Goal: Communication & Community: Answer question/provide support

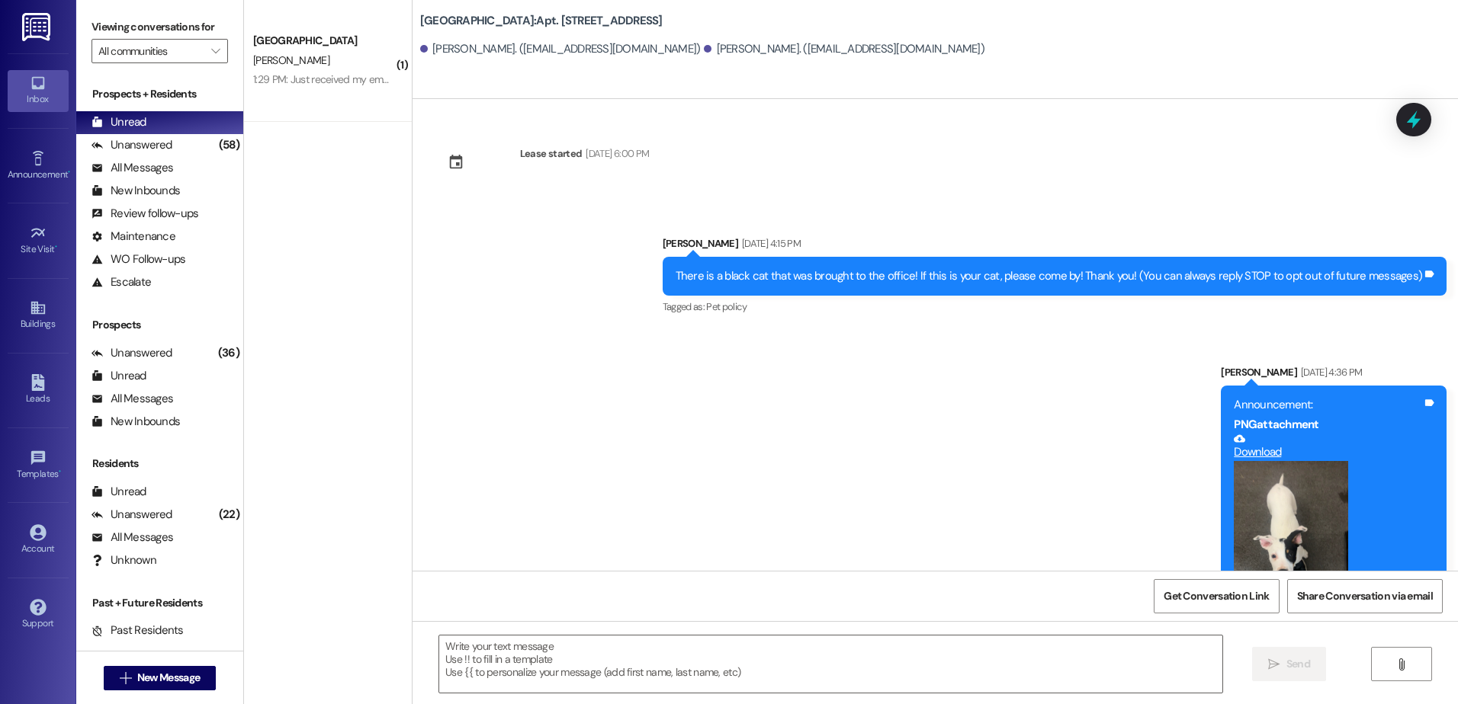
scroll to position [11163, 0]
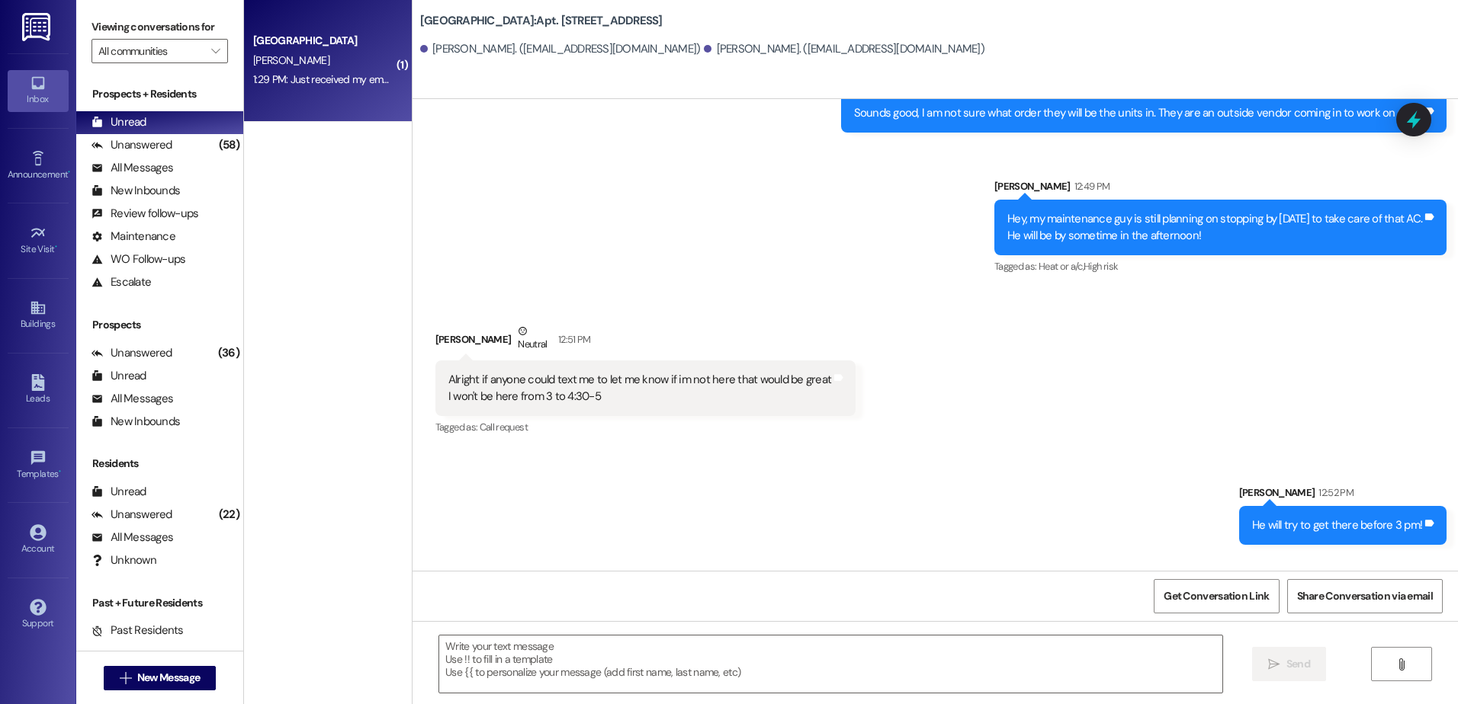
click at [309, 97] on div "[GEOGRAPHIC_DATA] [PERSON_NAME] 1:29 PM: Just received my email, there is somet…" at bounding box center [328, 61] width 168 height 122
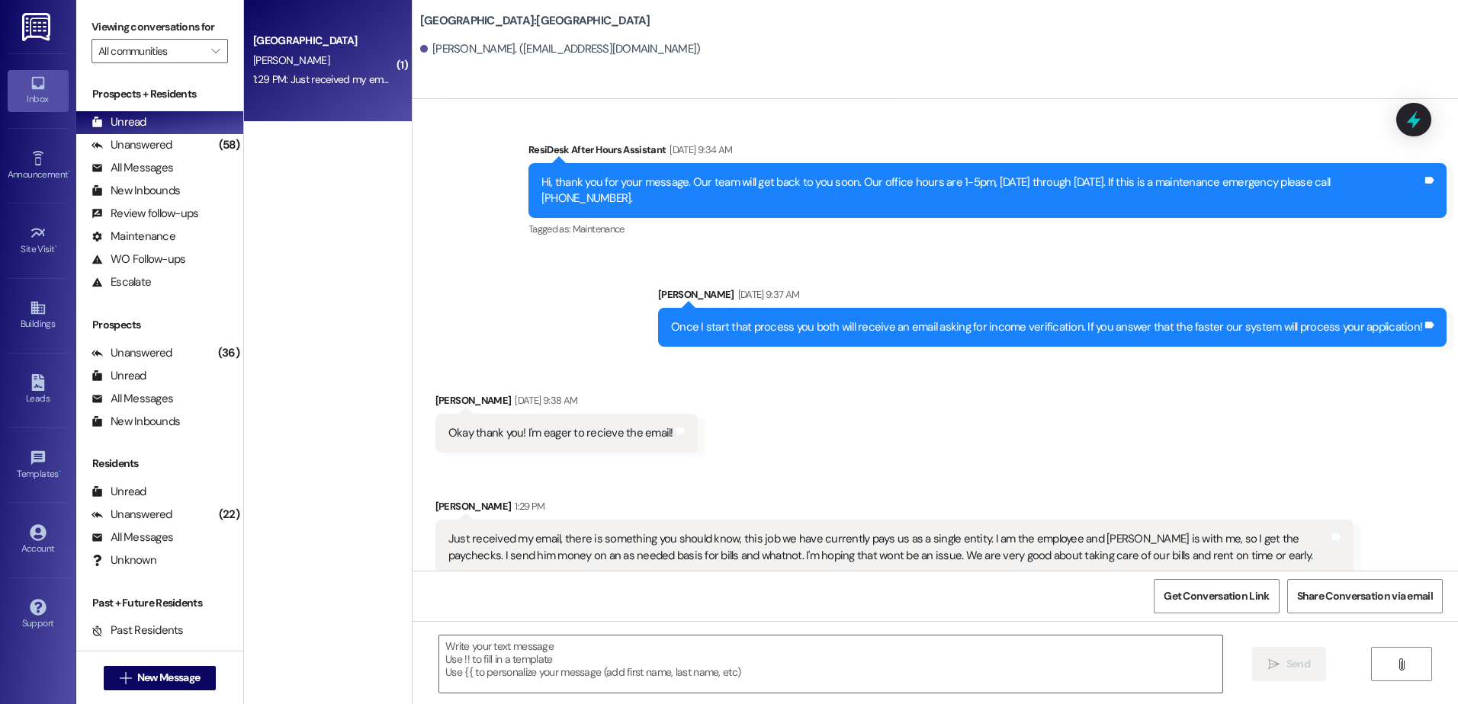
scroll to position [1474, 0]
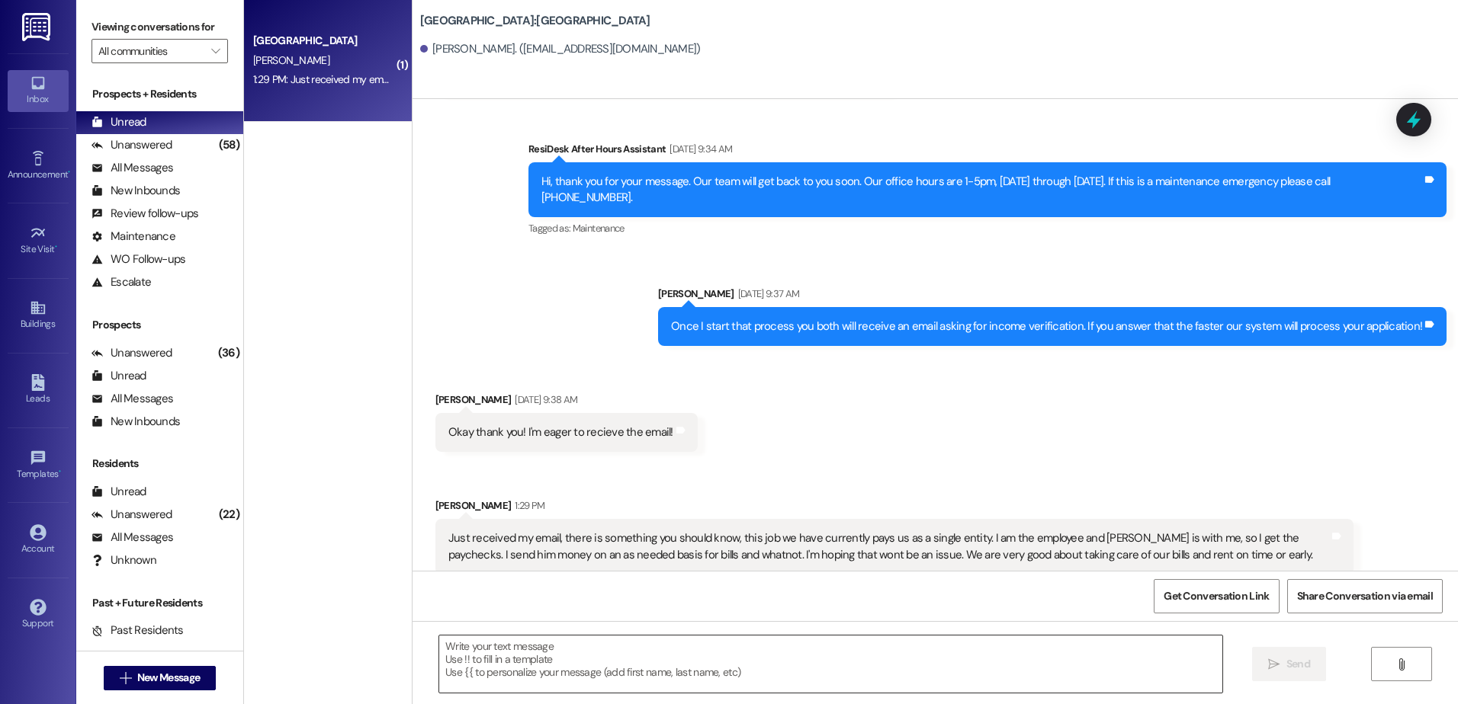
click at [612, 669] on textarea at bounding box center [830, 664] width 782 height 57
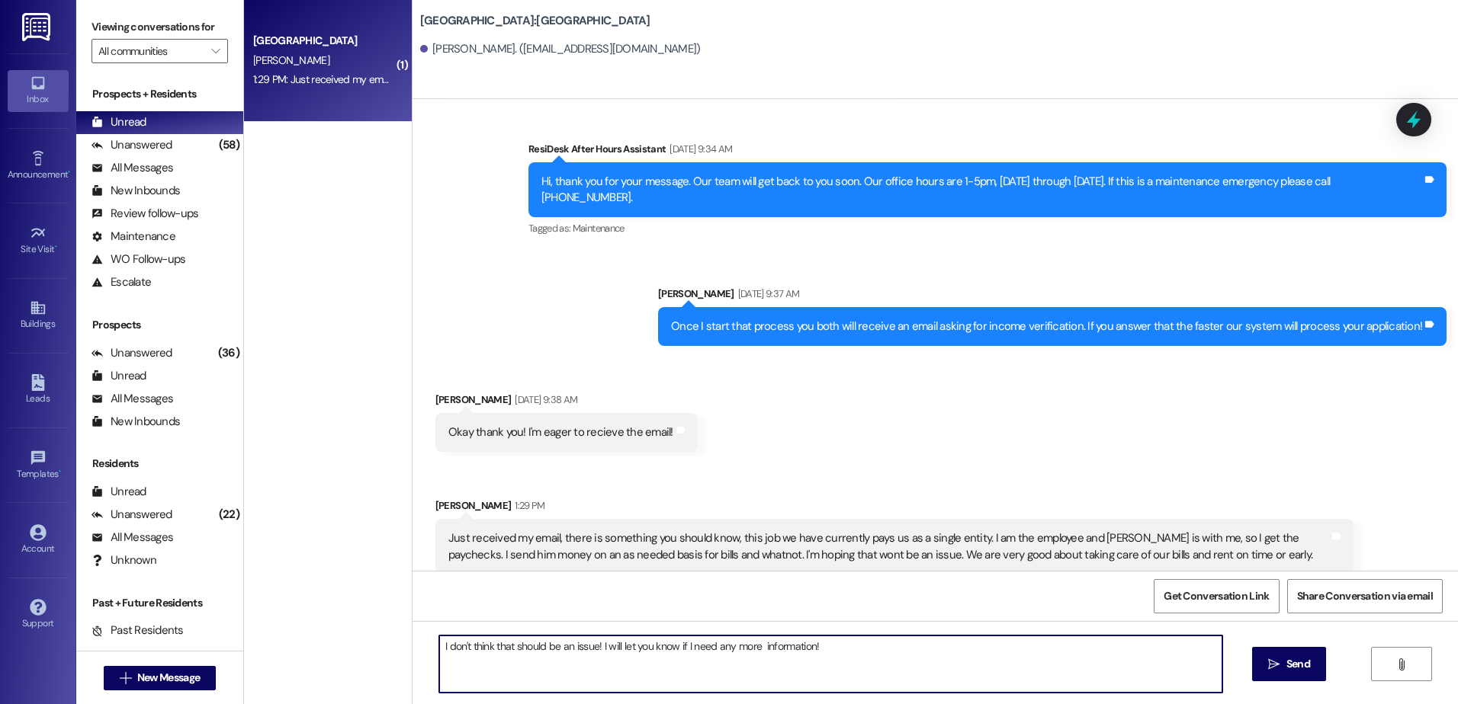
type textarea "I don't think that should be an issue! I will let you know if I need any more i…"
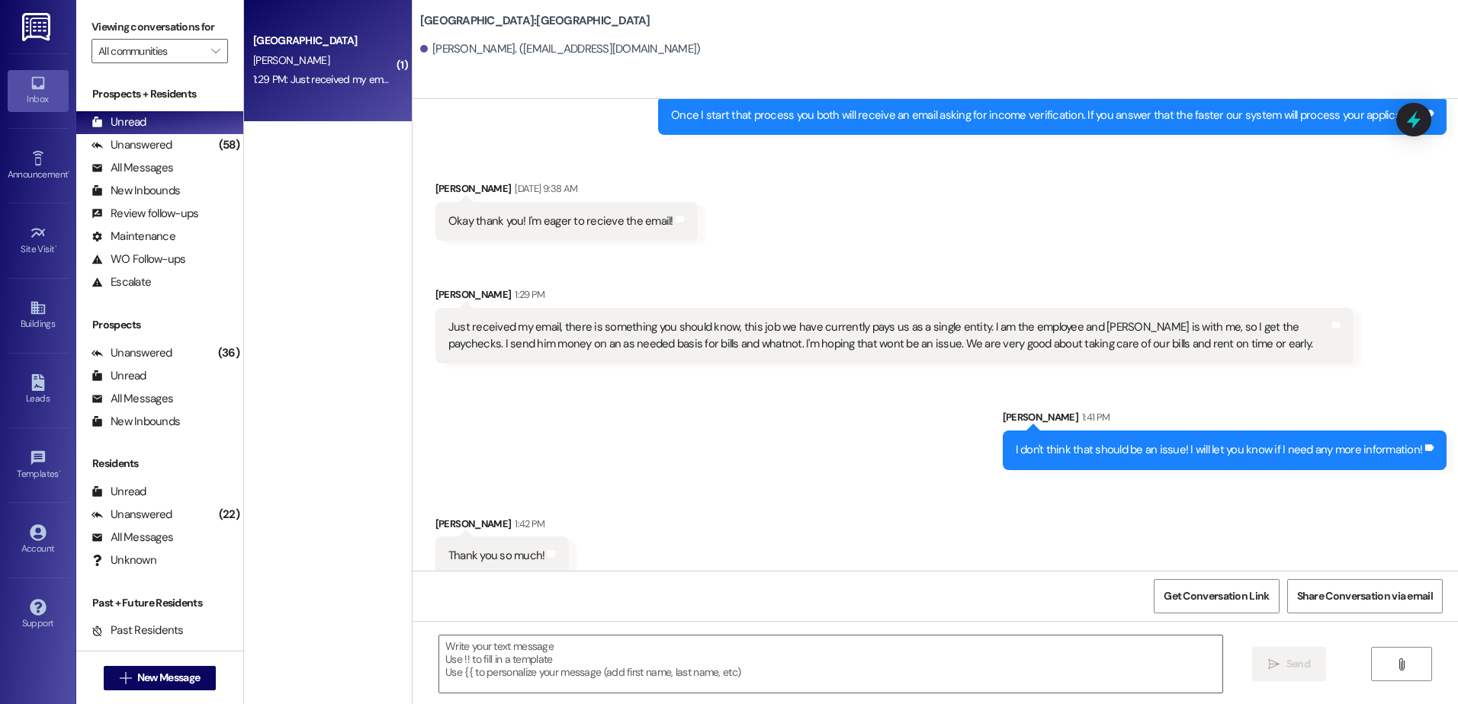
scroll to position [1686, 0]
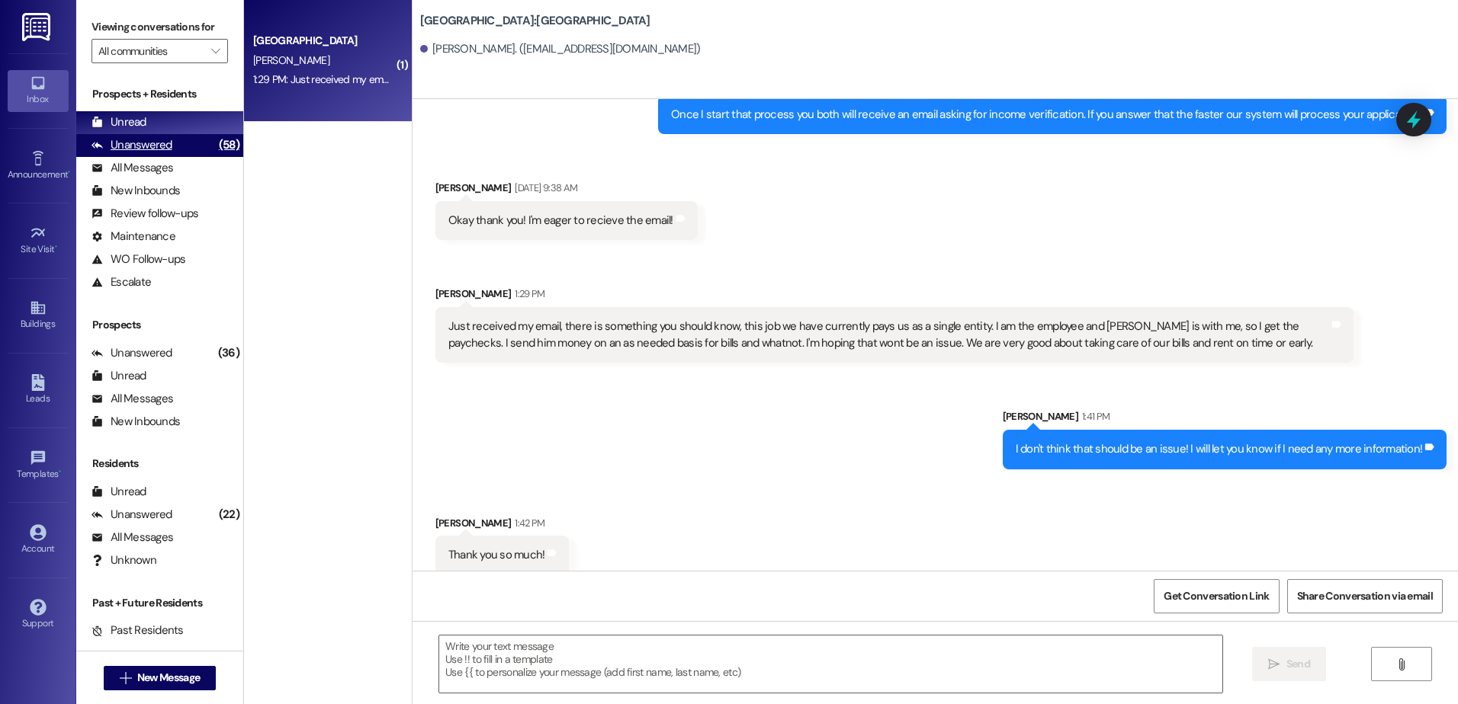
click at [156, 139] on div "Unanswered" at bounding box center [131, 145] width 81 height 16
click at [149, 124] on div "Unread (0)" at bounding box center [159, 122] width 167 height 23
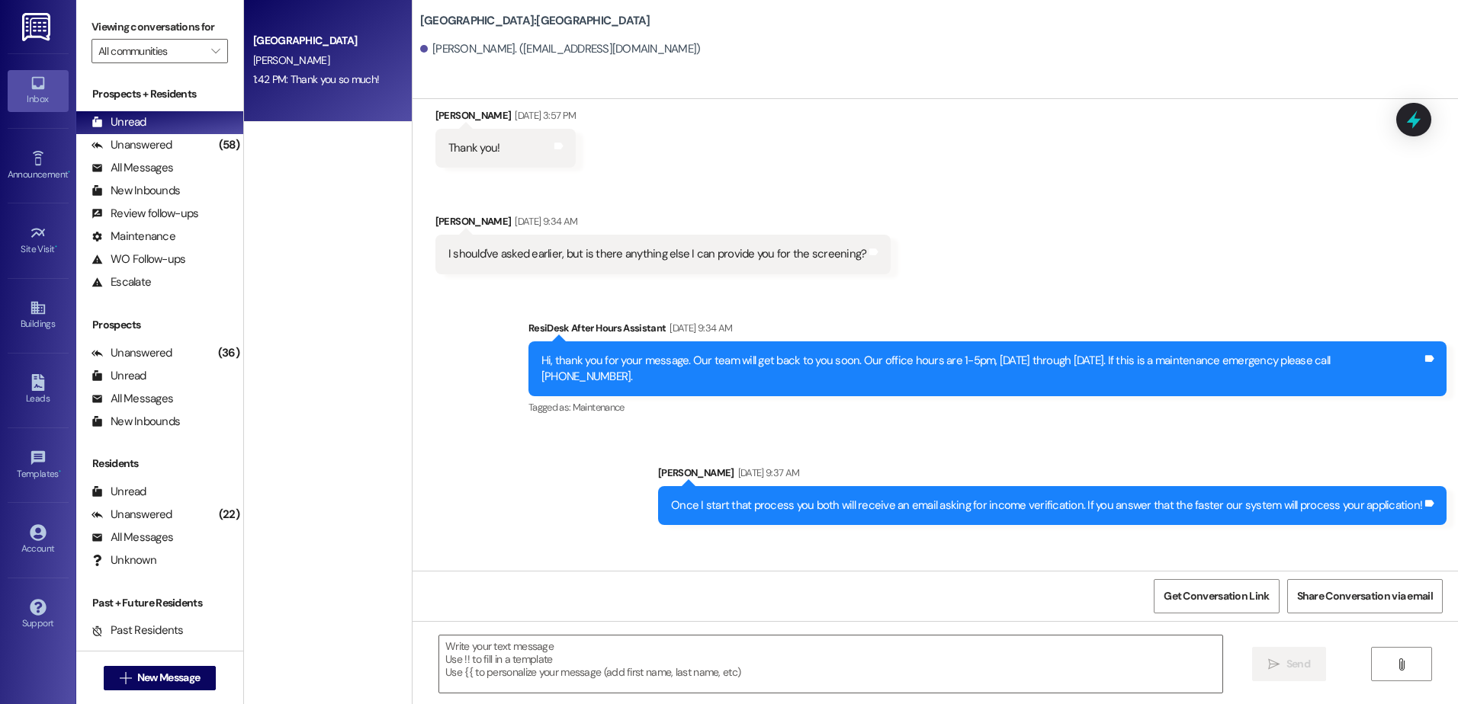
scroll to position [1685, 0]
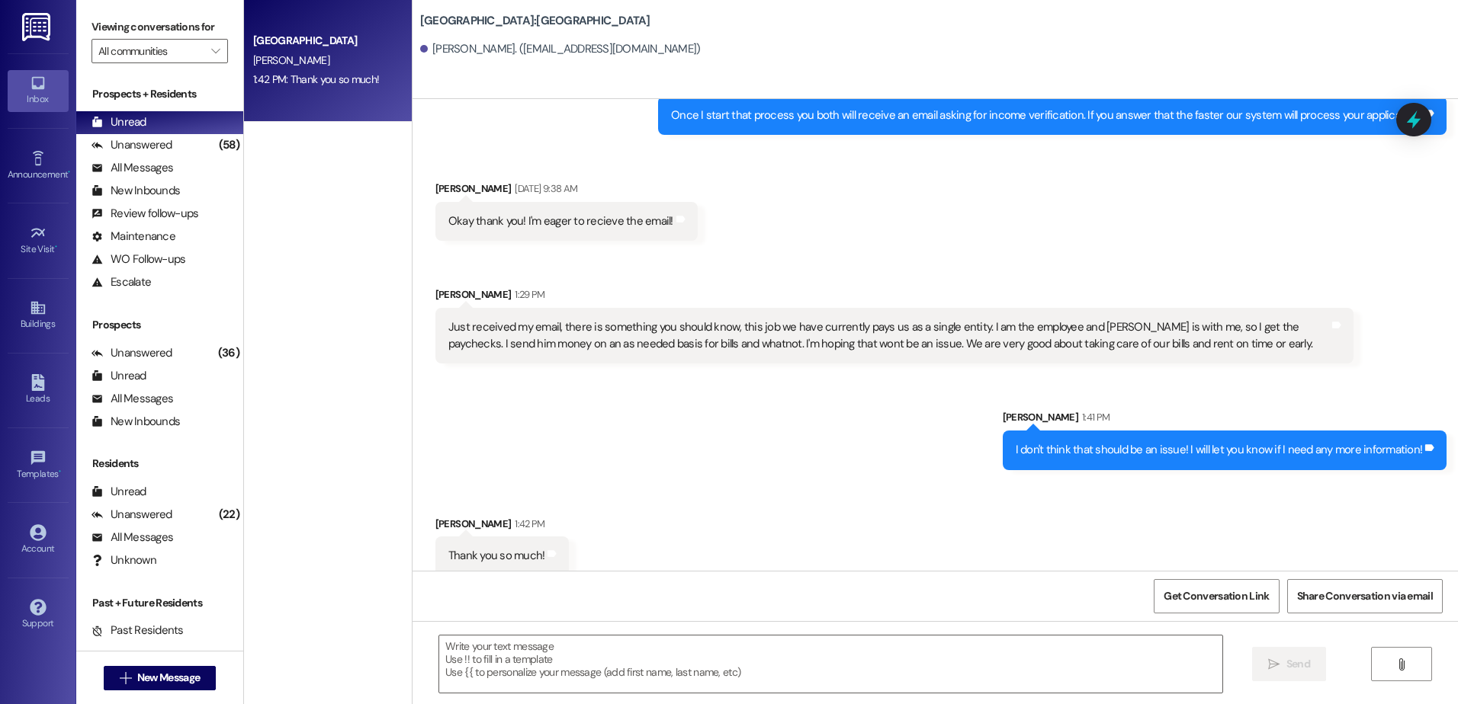
click at [311, 80] on div "1:42 PM: Thank you so much! 1:42 PM: Thank you so much!" at bounding box center [316, 79] width 126 height 14
click at [139, 139] on div "Unanswered" at bounding box center [131, 145] width 81 height 16
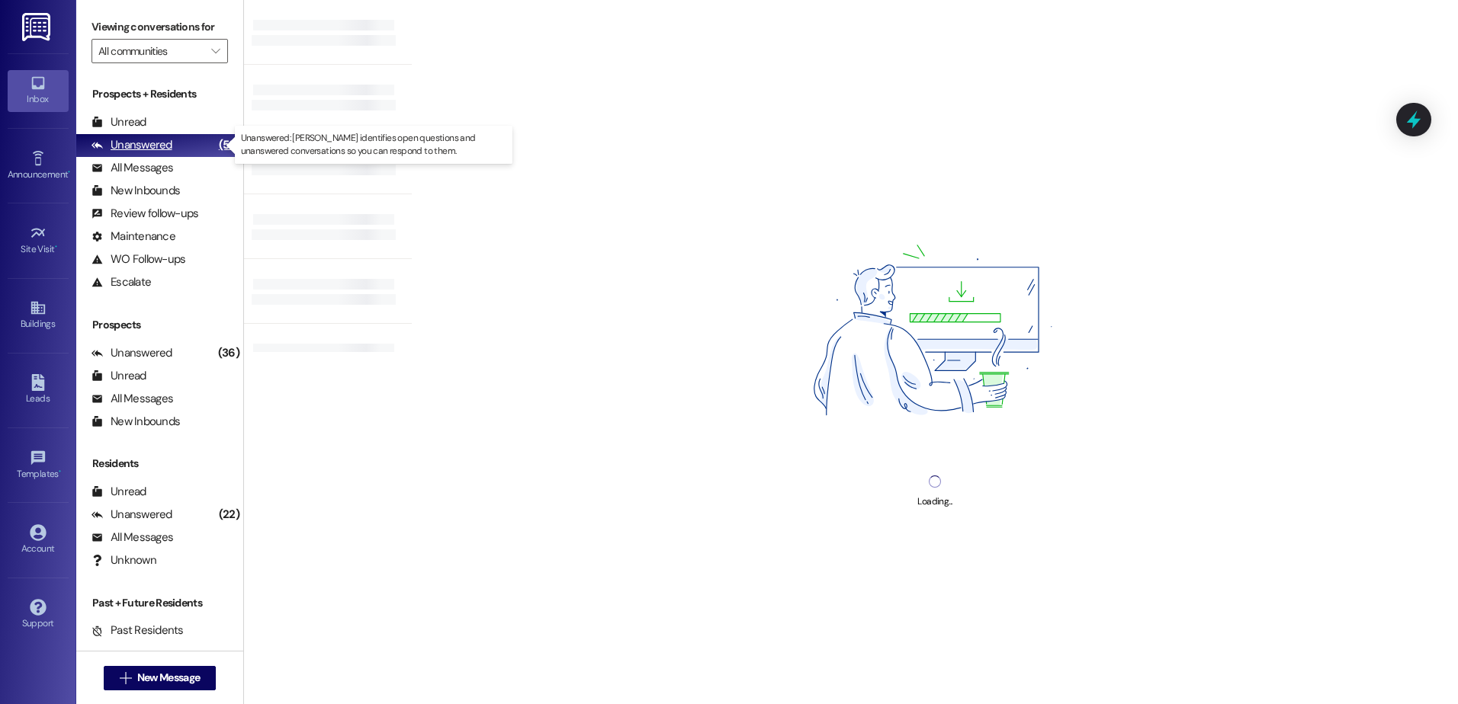
click at [140, 143] on div "Unanswered" at bounding box center [131, 145] width 81 height 16
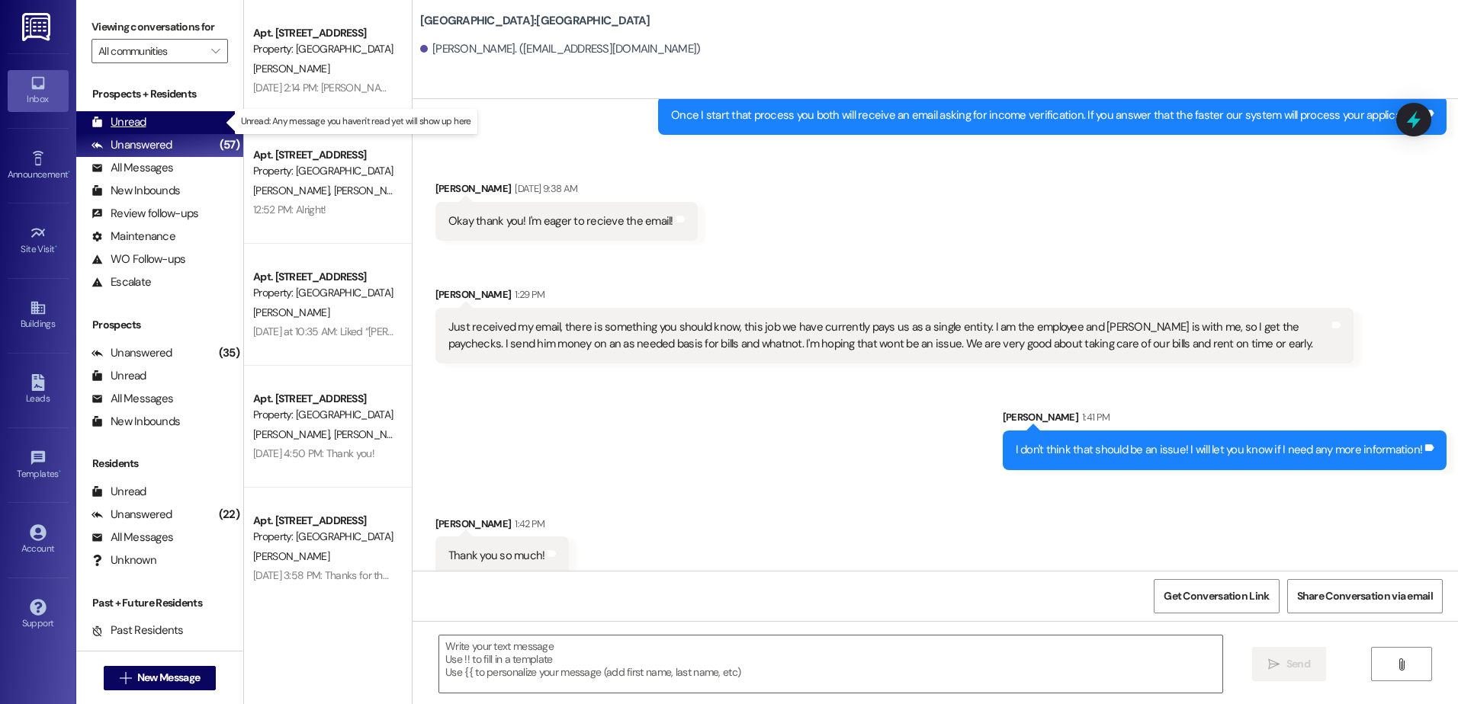
click at [144, 115] on div "Unread" at bounding box center [118, 122] width 55 height 16
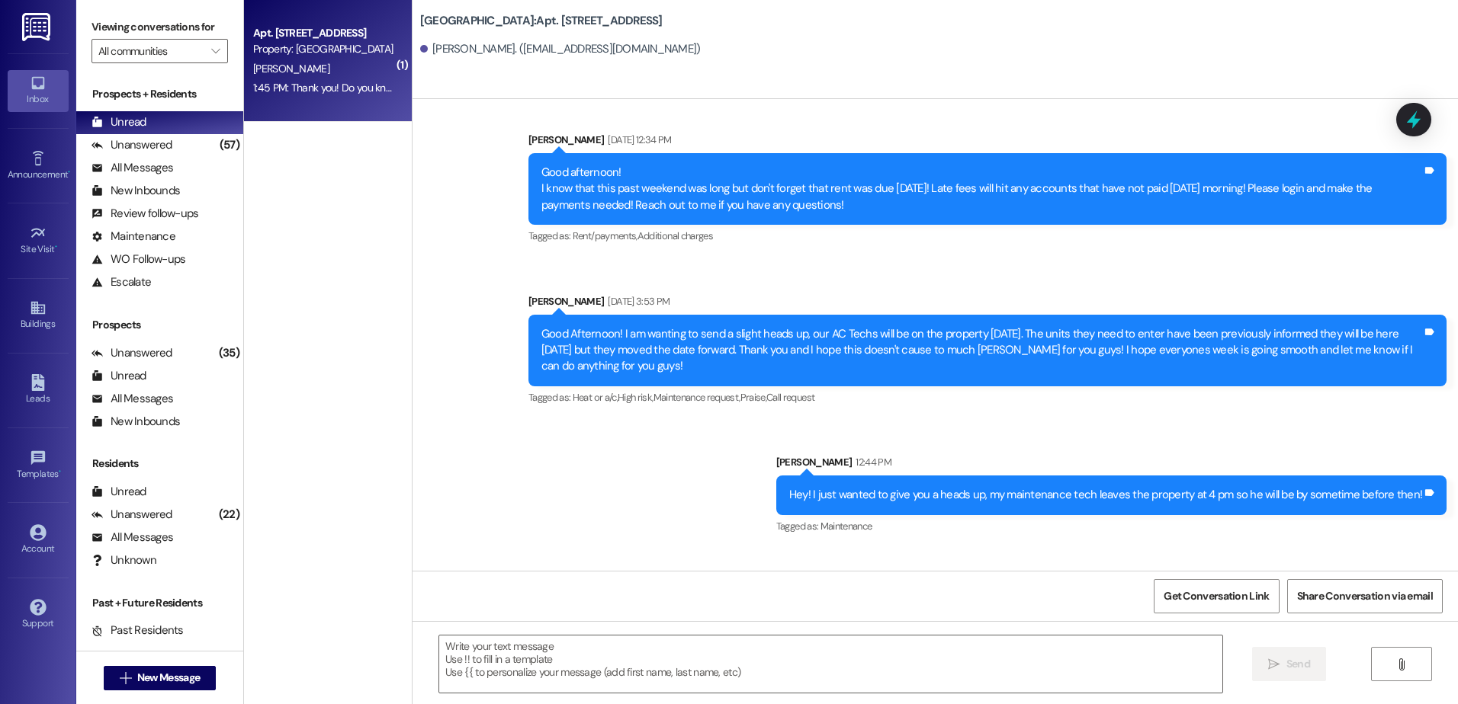
scroll to position [8605, 0]
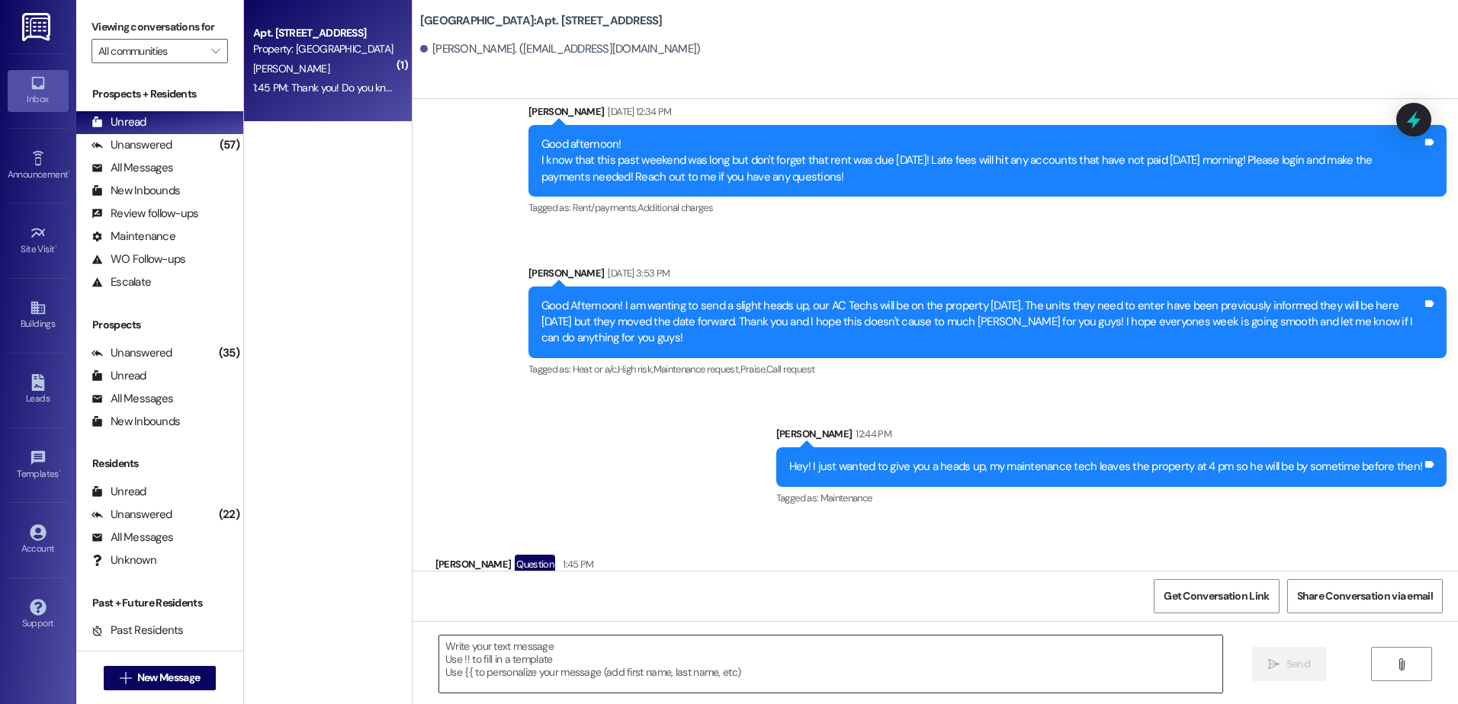
click at [509, 661] on textarea at bounding box center [830, 664] width 782 height 57
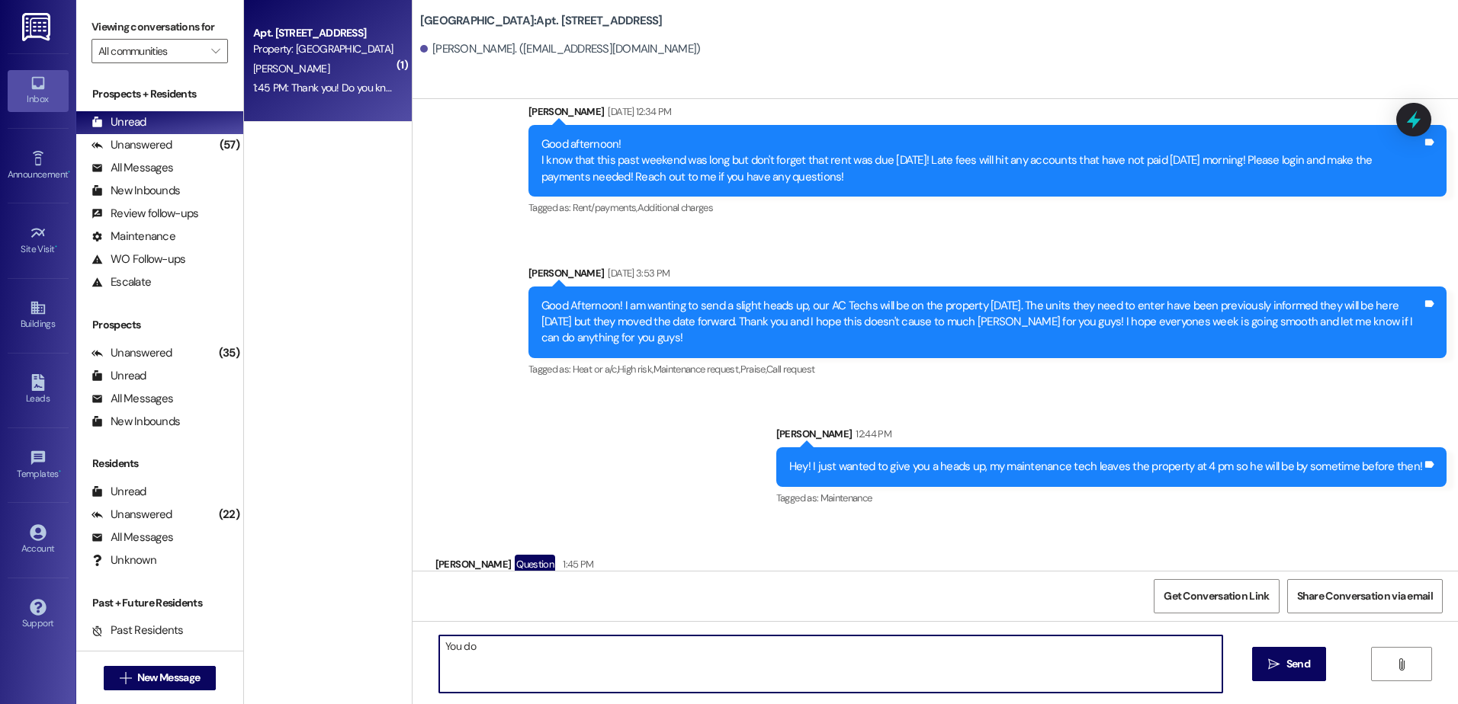
type textarea "You don"
type textarea "Sorry, you don't have to be present for the tech to stop by. And I am honestly …"
click at [1300, 656] on span "Send" at bounding box center [1298, 664] width 24 height 16
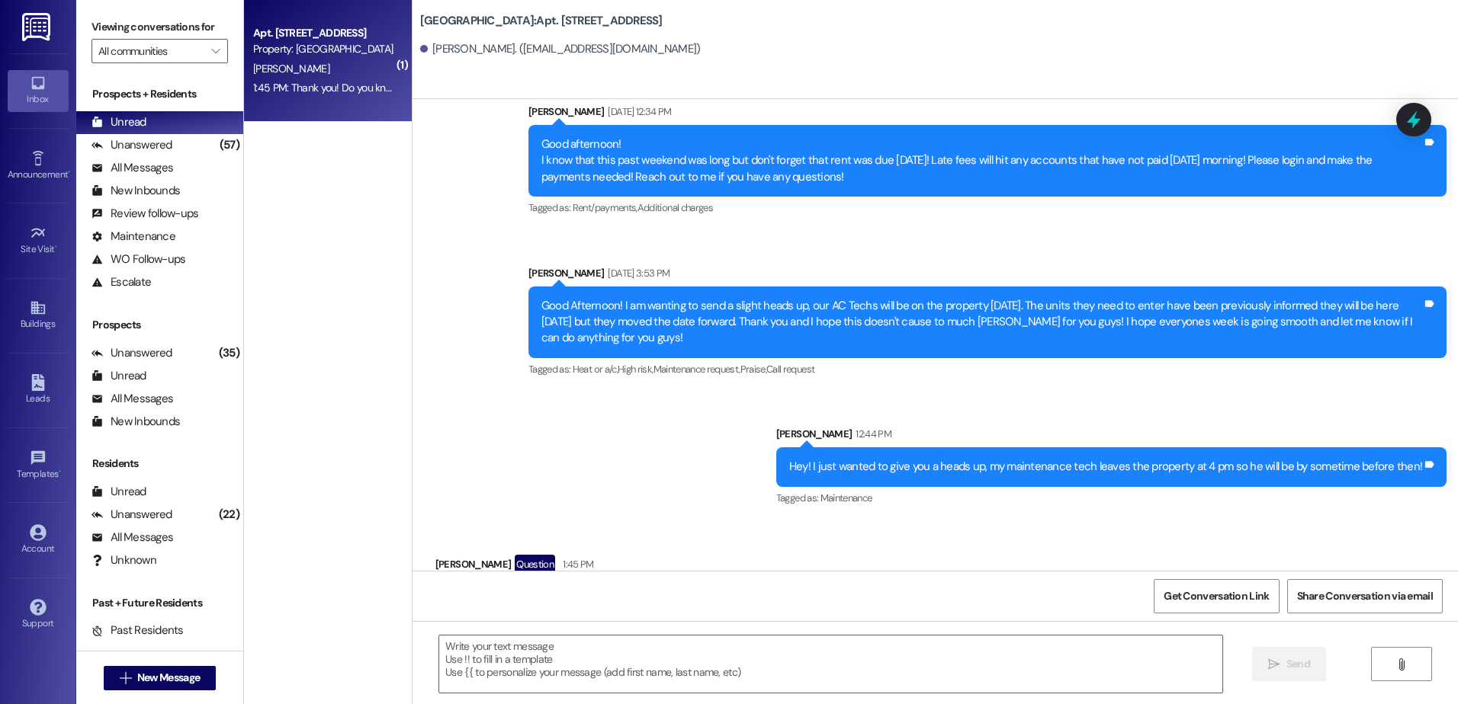
scroll to position [8817, 0]
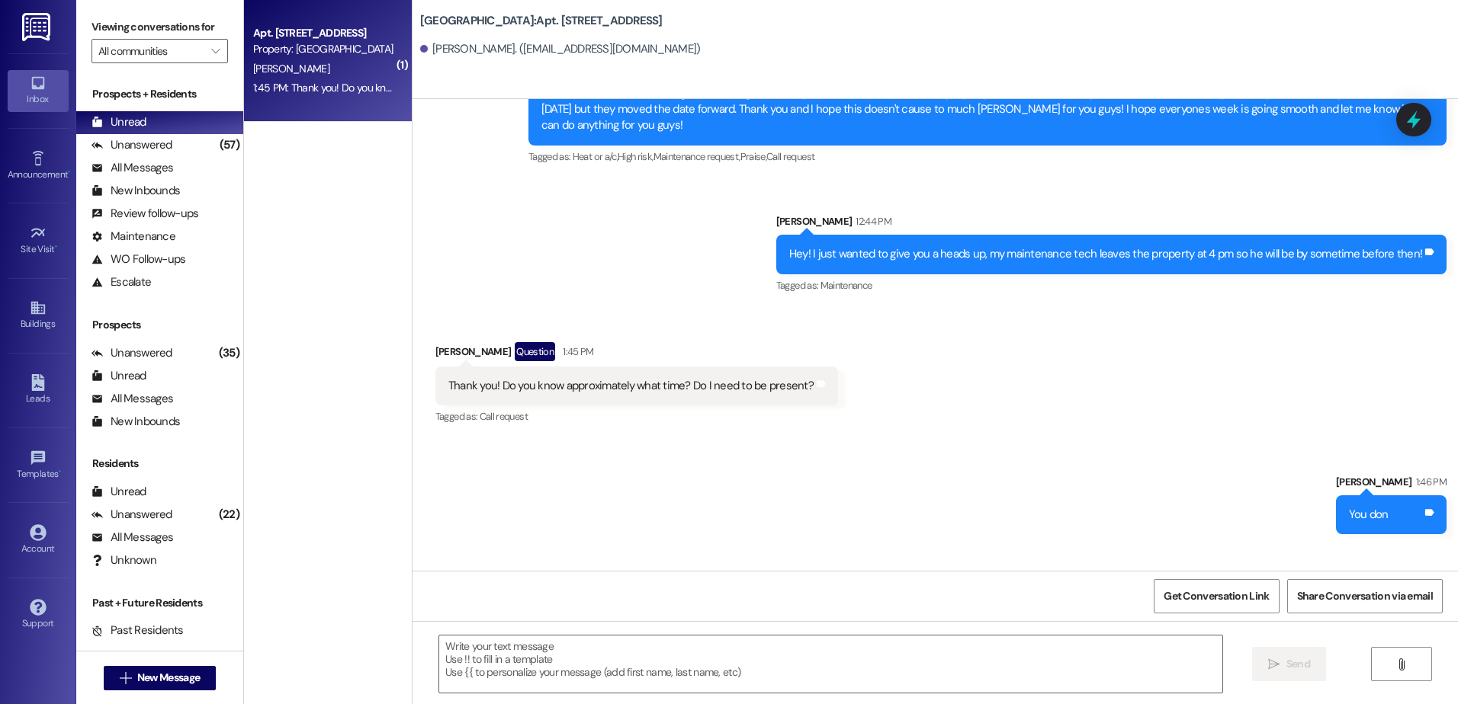
click at [300, 75] on div "[PERSON_NAME]" at bounding box center [324, 68] width 144 height 19
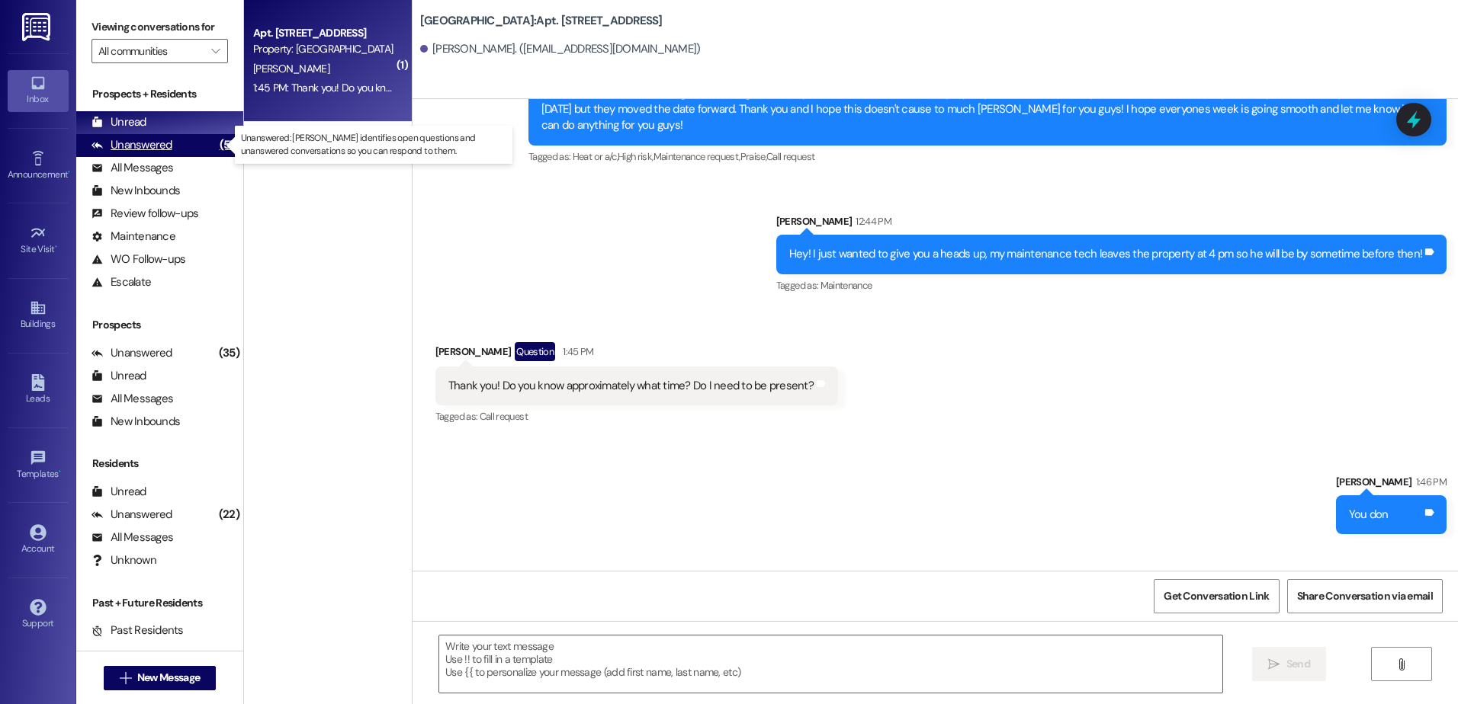
click at [153, 137] on div "Unanswered" at bounding box center [131, 145] width 81 height 16
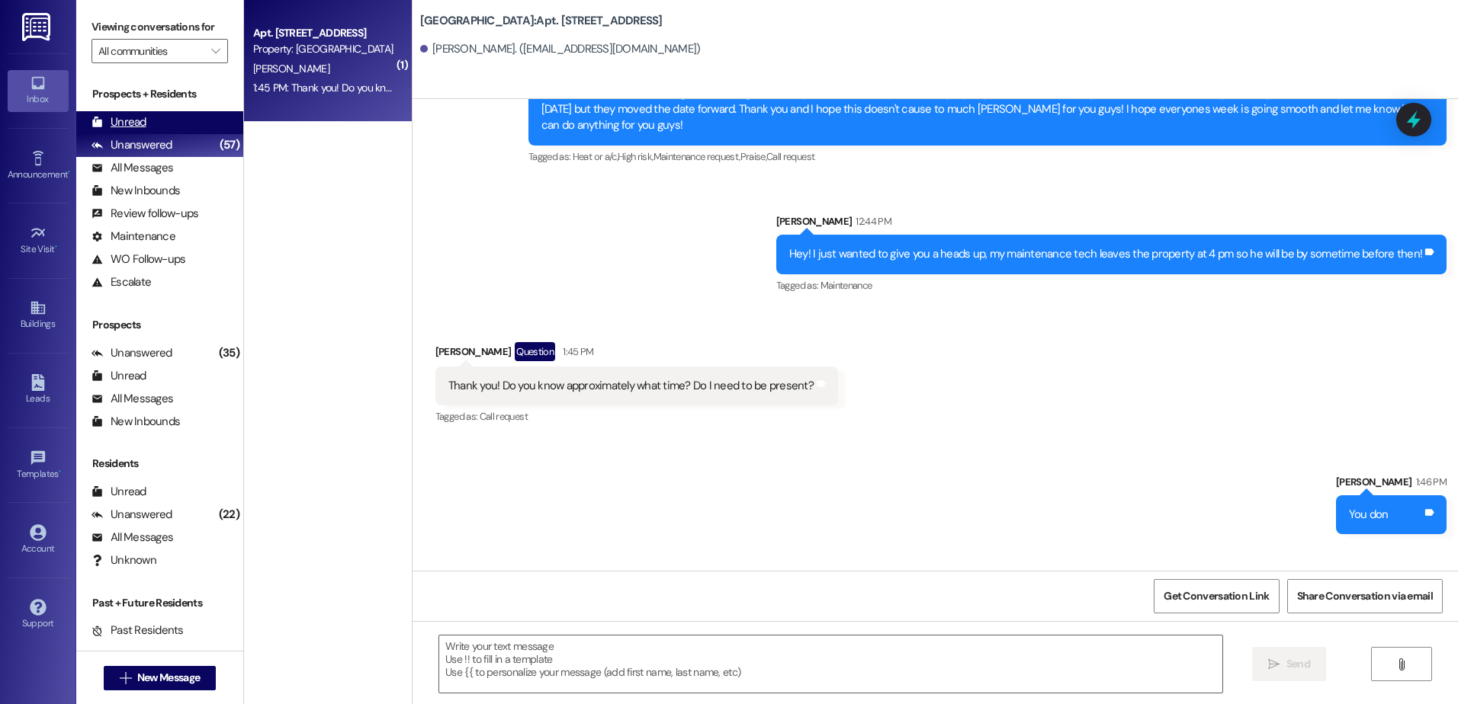
click at [146, 120] on div "Unread (0)" at bounding box center [159, 122] width 167 height 23
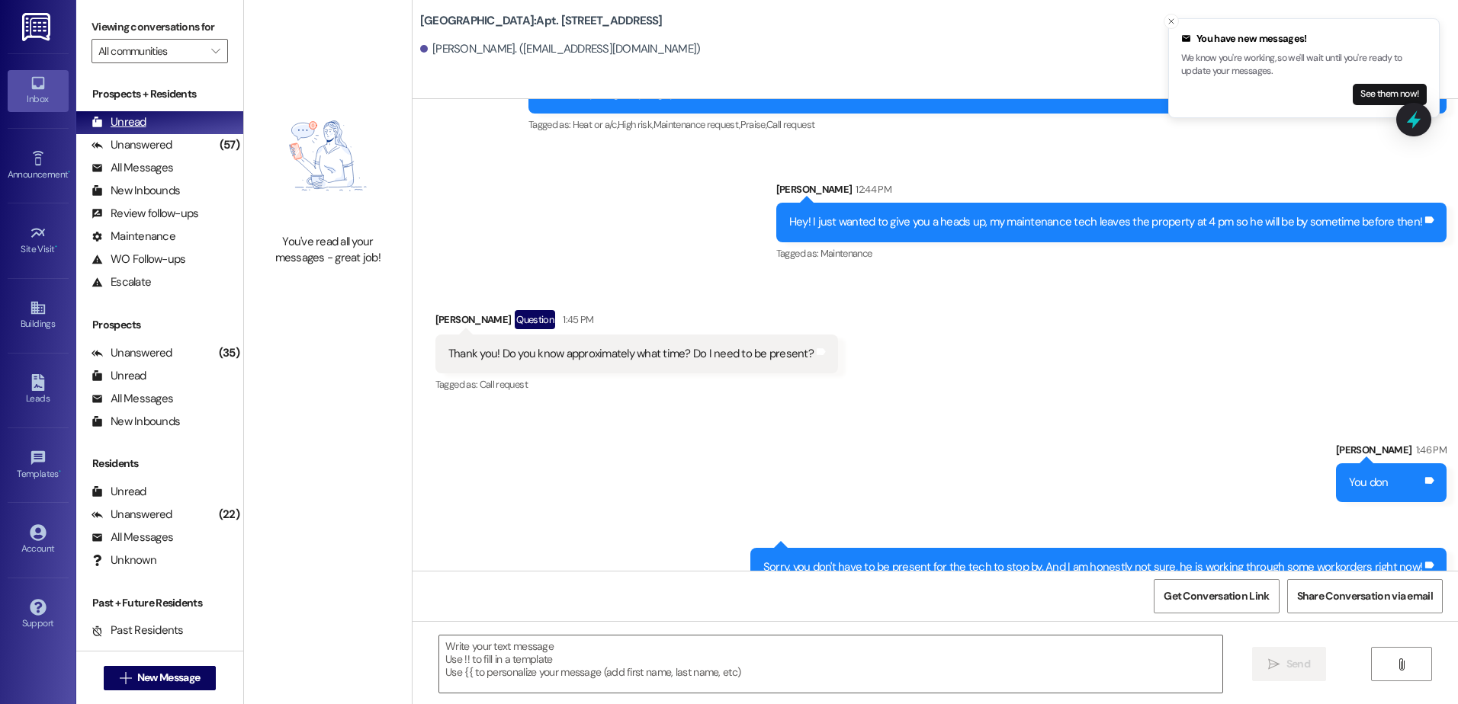
scroll to position [8902, 0]
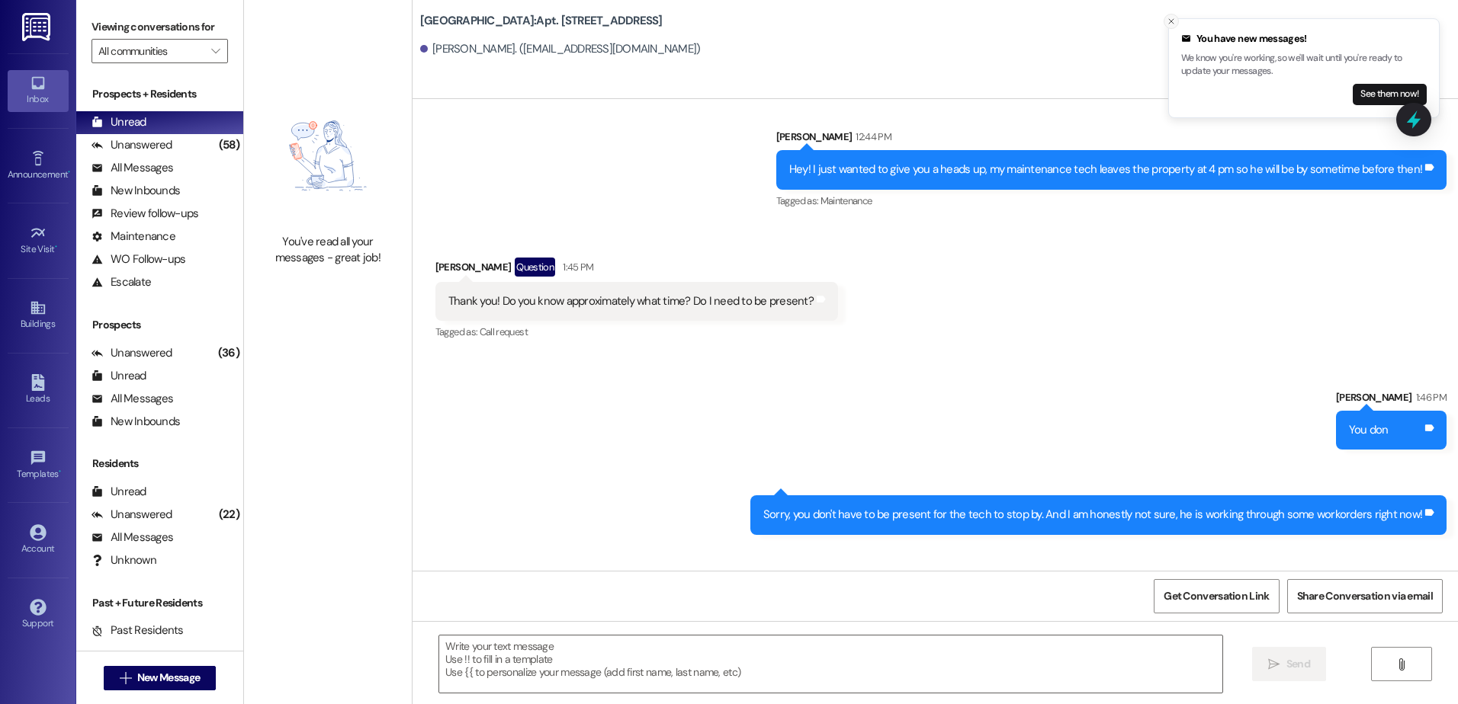
click at [1172, 21] on line "Close toast" at bounding box center [1171, 21] width 5 height 5
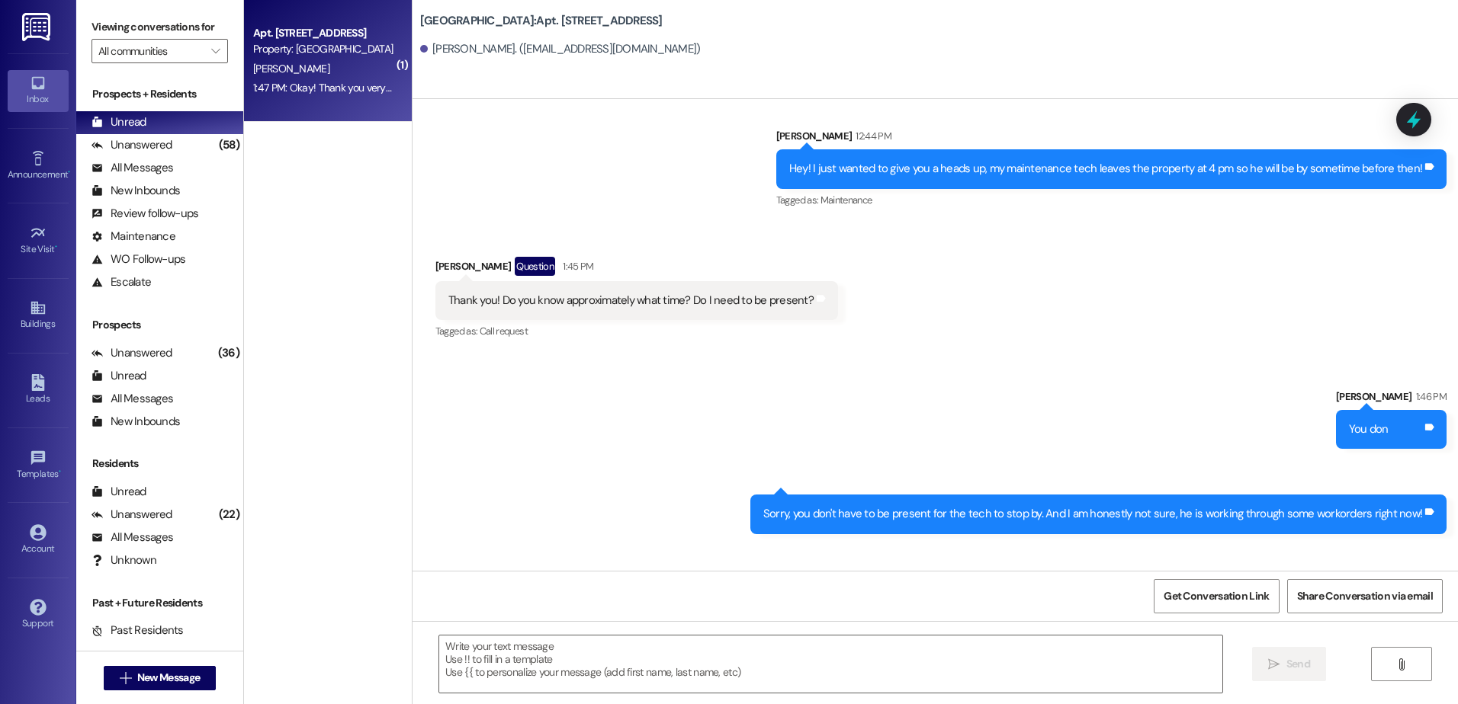
click at [298, 65] on div "[PERSON_NAME]" at bounding box center [324, 68] width 144 height 19
click at [315, 73] on div "[PERSON_NAME]" at bounding box center [324, 68] width 144 height 19
click at [137, 142] on div "Unanswered" at bounding box center [131, 145] width 81 height 16
click at [136, 123] on div "Unread" at bounding box center [118, 122] width 55 height 16
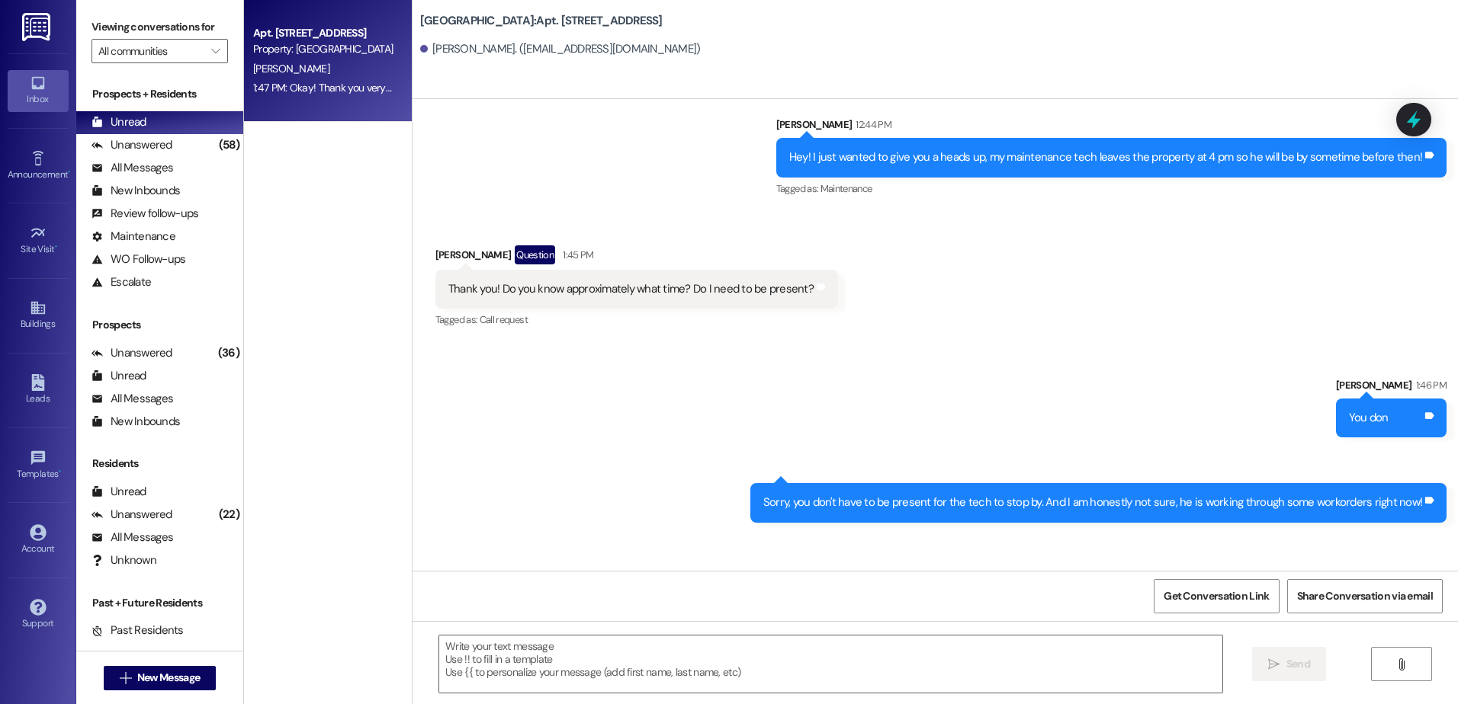
scroll to position [8924, 0]
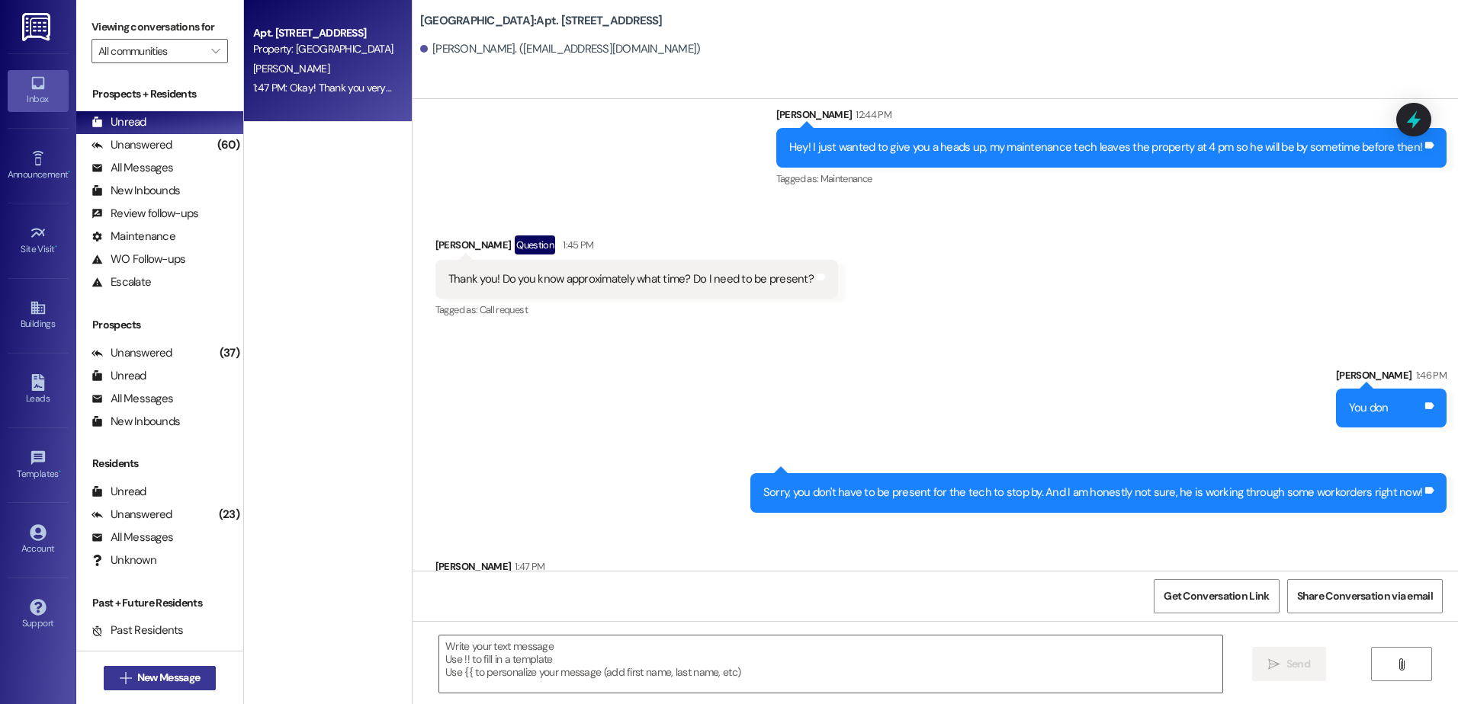
click at [173, 686] on button " New Message" at bounding box center [160, 678] width 113 height 24
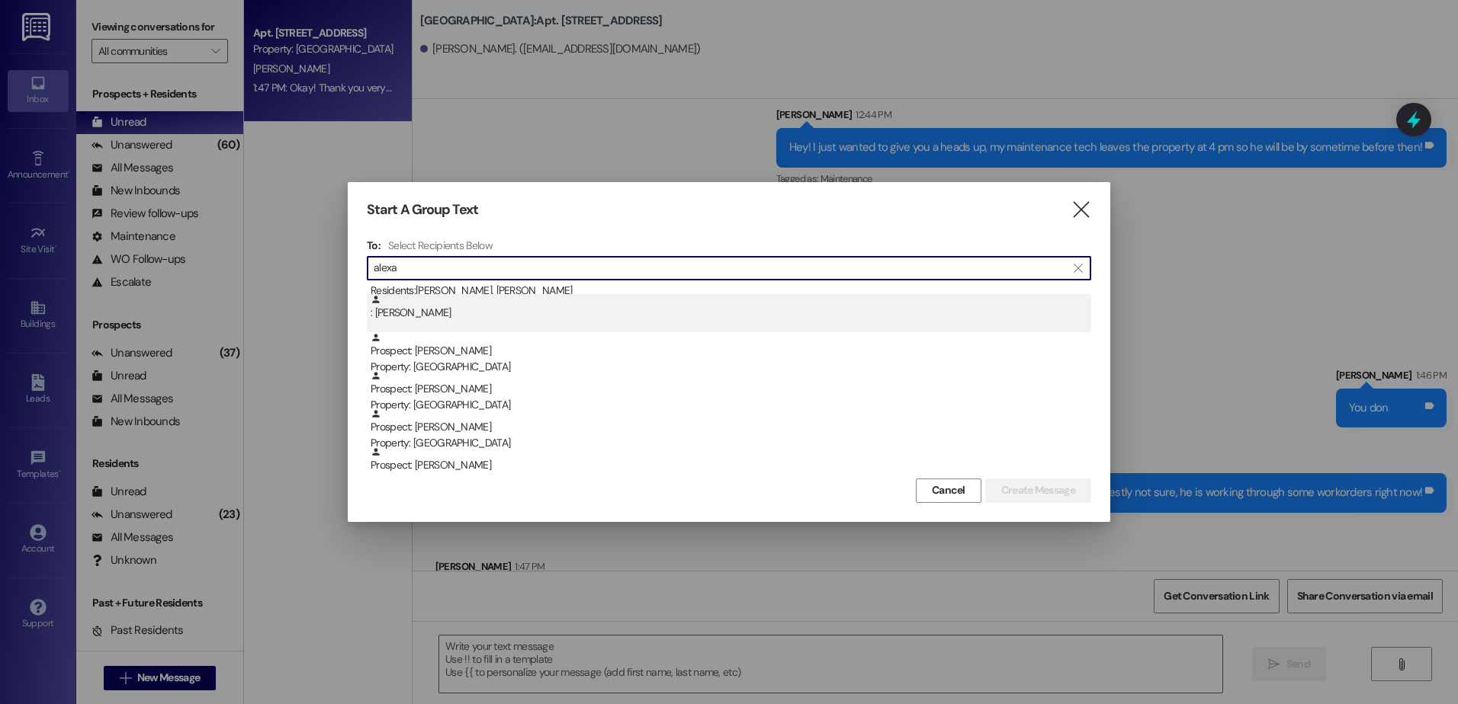
scroll to position [152, 0]
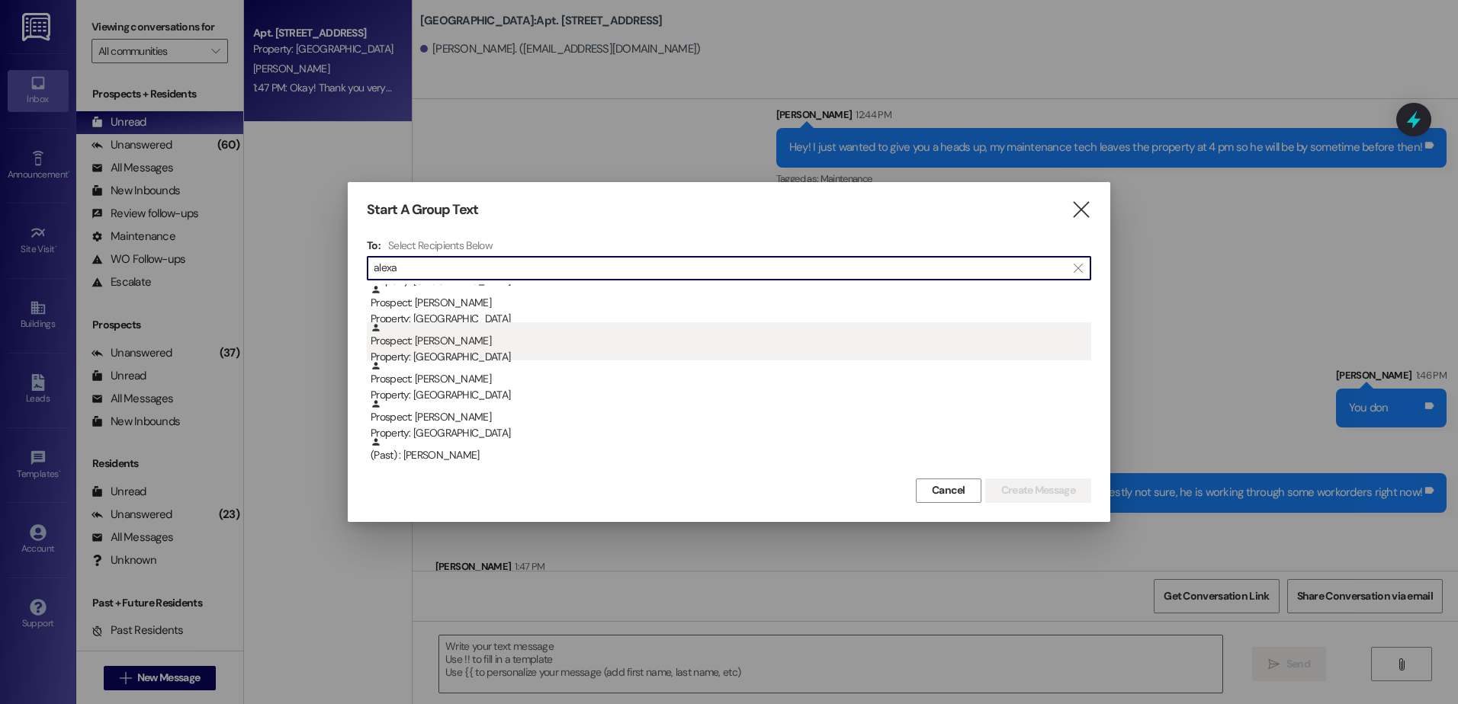
type input "alexa"
click at [465, 342] on div "Prospect: [PERSON_NAME] Property: [GEOGRAPHIC_DATA]" at bounding box center [731, 344] width 720 height 43
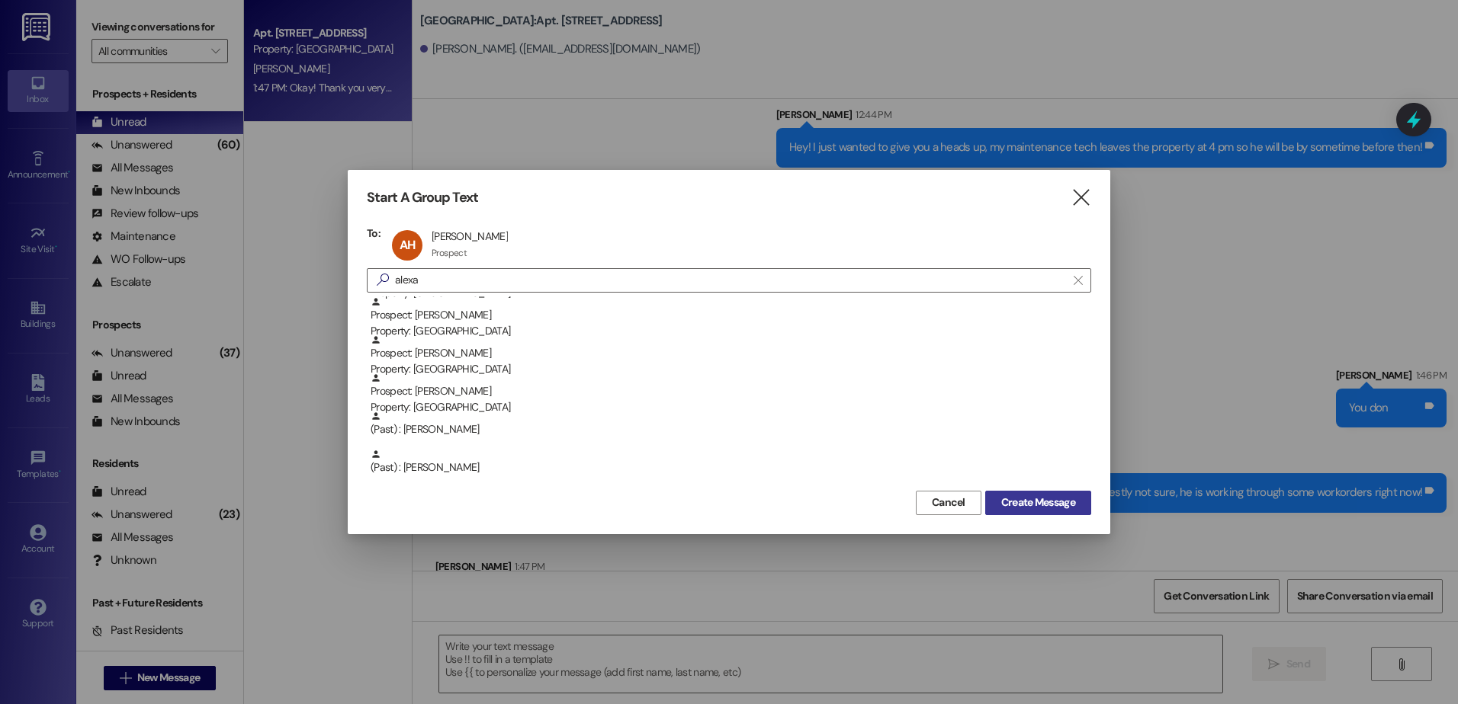
click at [1040, 500] on span "Create Message" at bounding box center [1038, 503] width 74 height 16
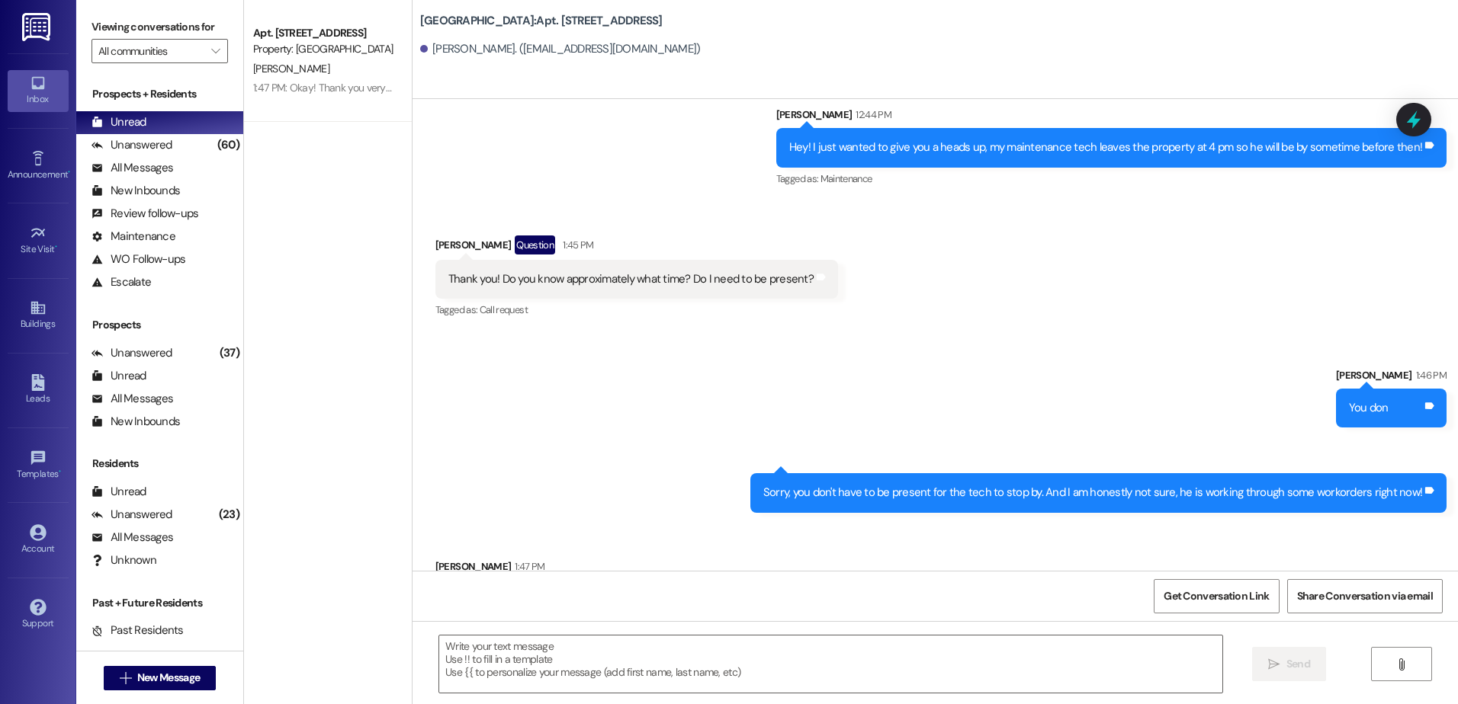
scroll to position [0, 0]
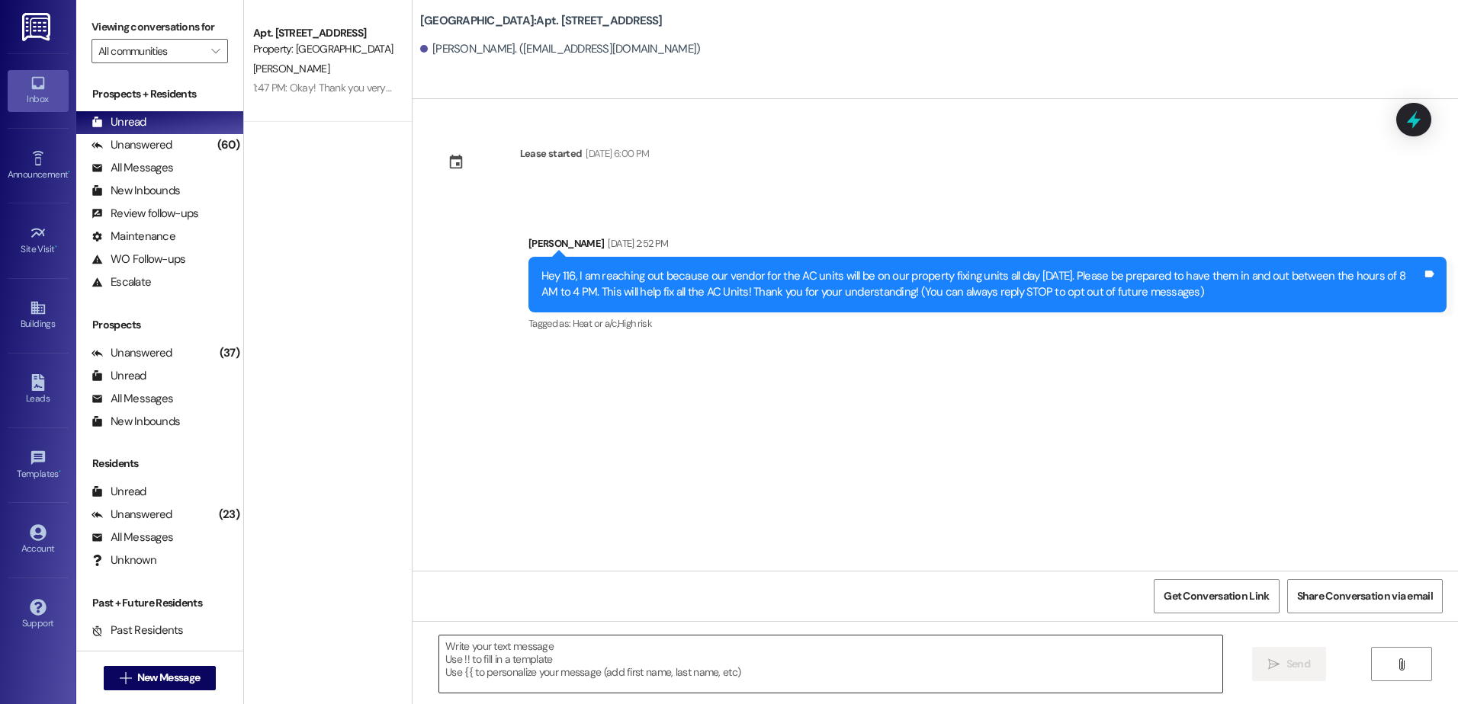
click at [458, 669] on textarea at bounding box center [830, 664] width 782 height 57
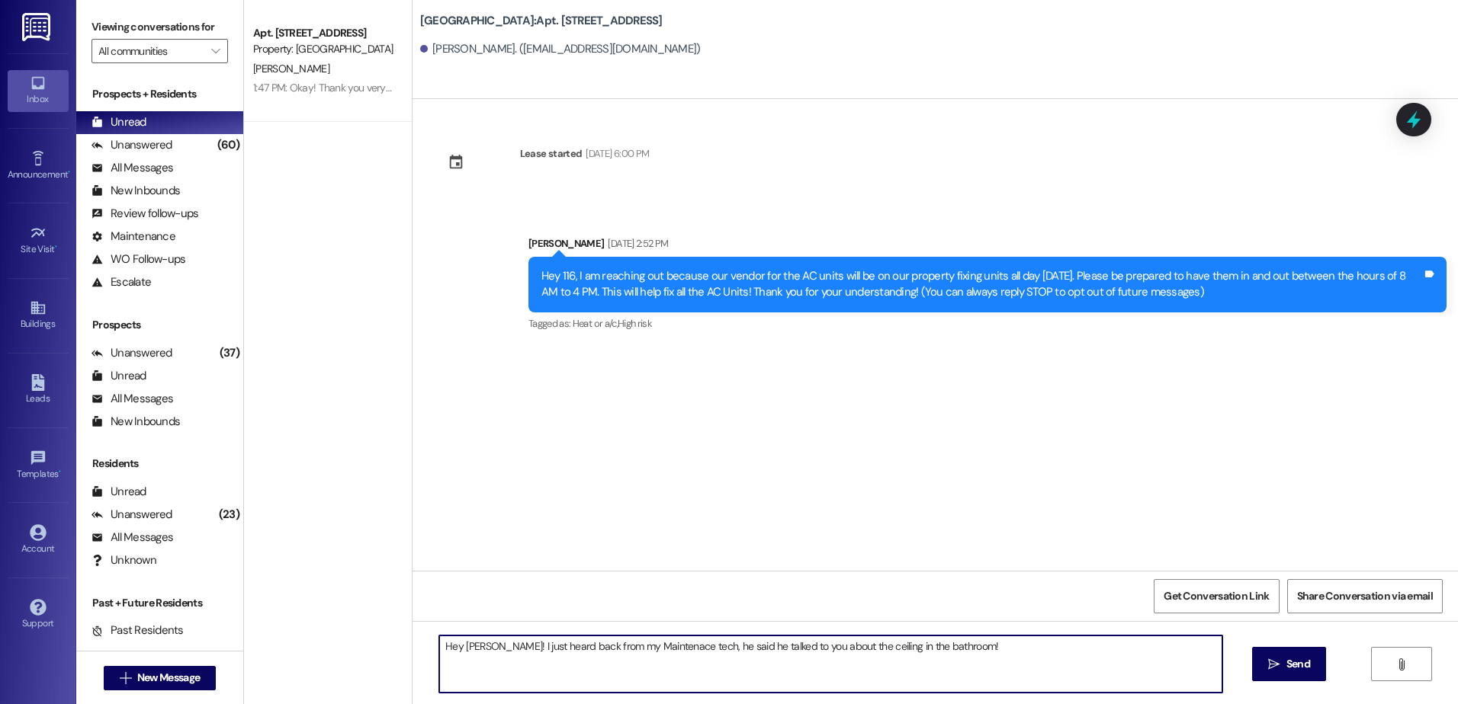
click at [945, 647] on textarea "Hey [PERSON_NAME]! I just heard back from my Maintenace tech, he said he talked…" at bounding box center [830, 664] width 782 height 57
type textarea "Hey [PERSON_NAME]! I just heard back from my Maintenace tech, he said he talked…"
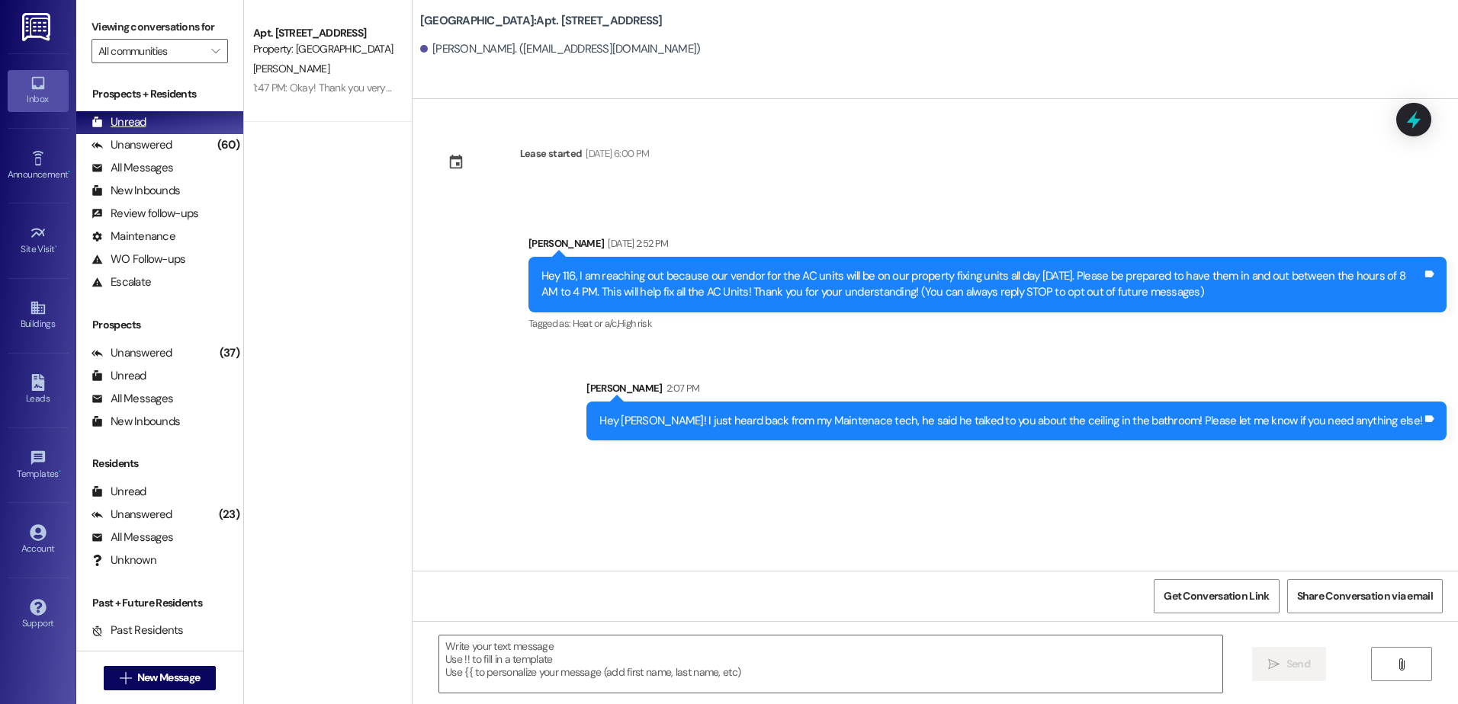
click at [133, 124] on div "Unread" at bounding box center [118, 122] width 55 height 16
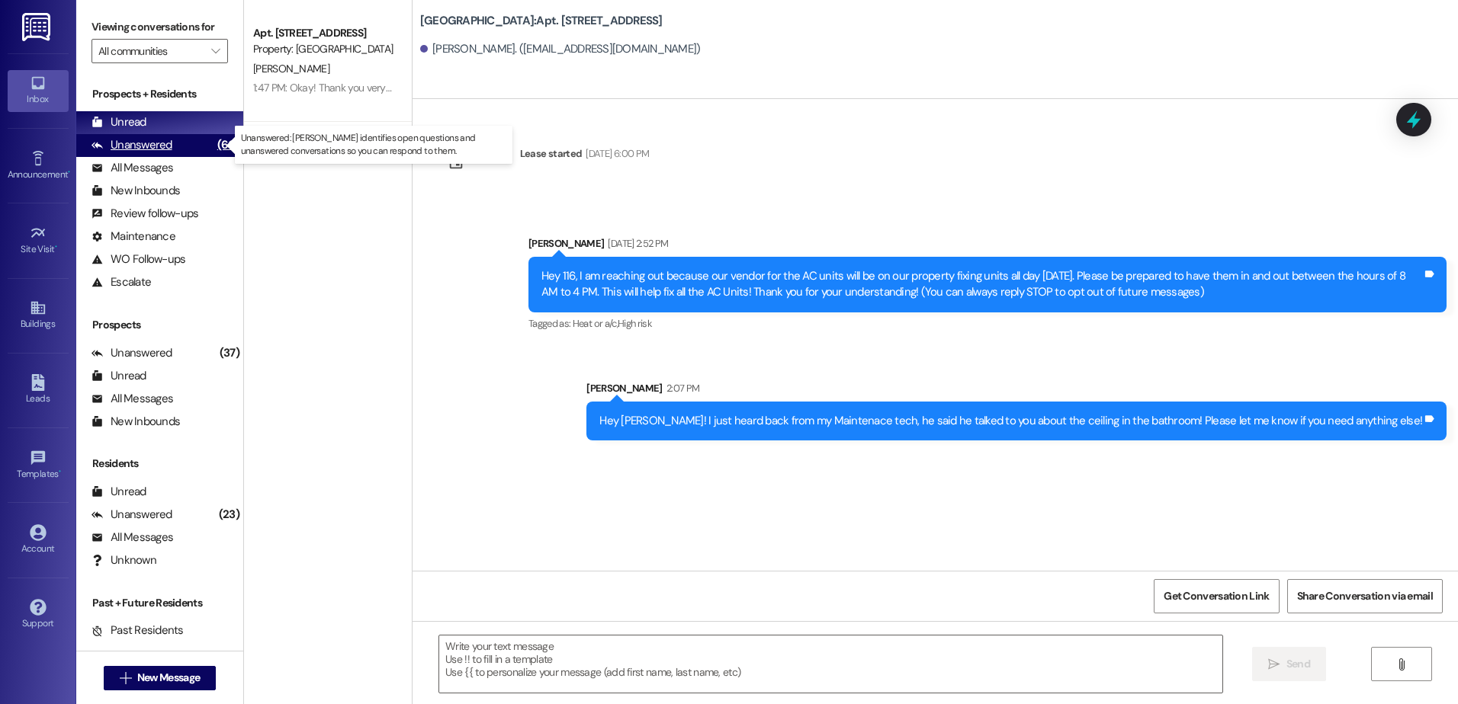
click at [137, 145] on div "Unanswered" at bounding box center [131, 145] width 81 height 16
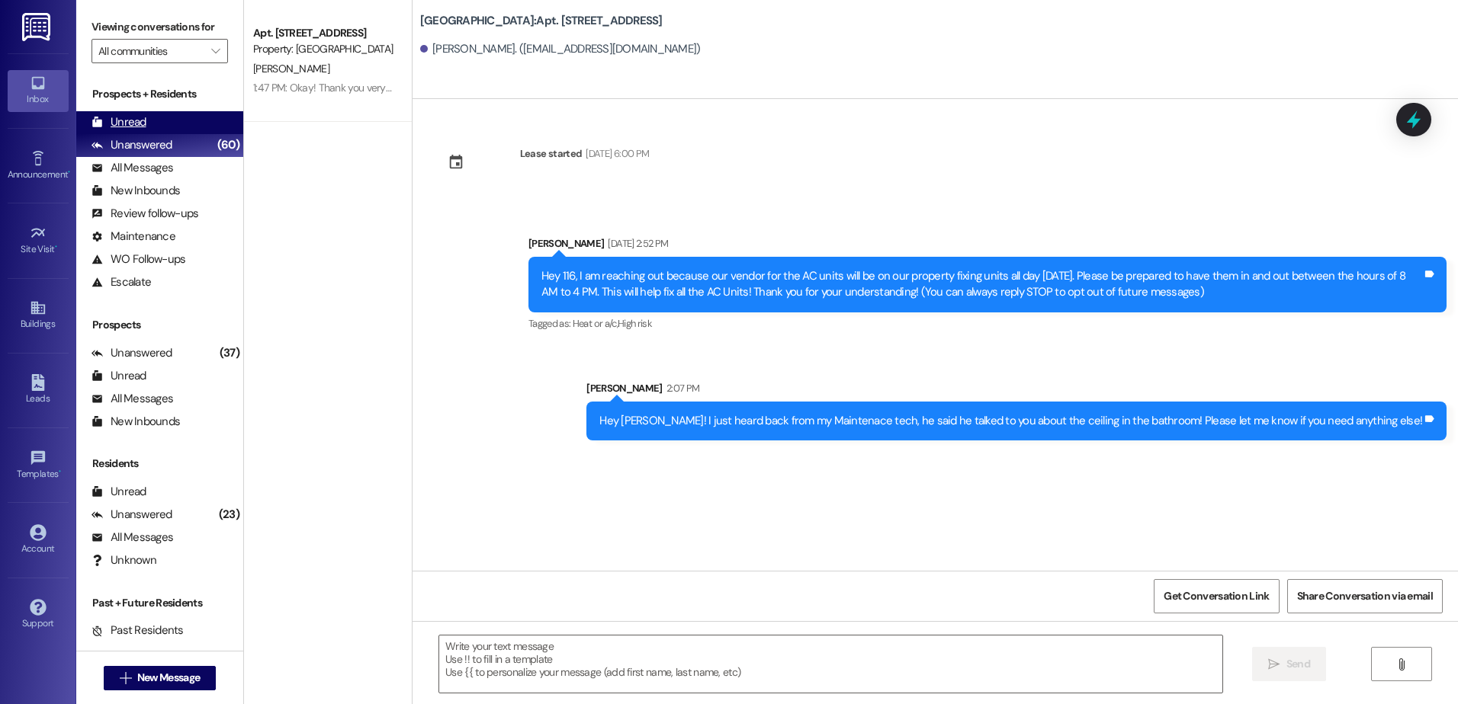
click at [131, 124] on div "Unread" at bounding box center [118, 122] width 55 height 16
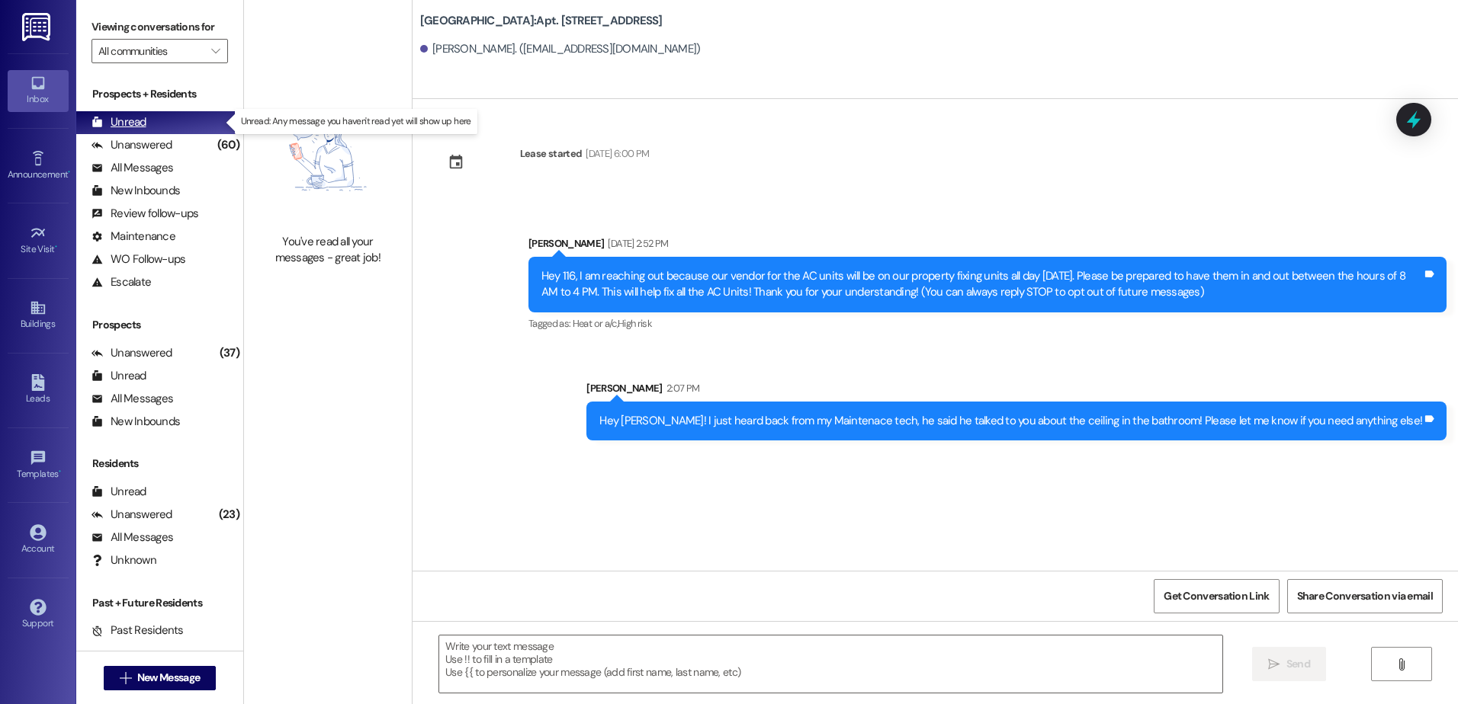
click at [126, 127] on div "Unread" at bounding box center [118, 122] width 55 height 16
click at [137, 120] on div "Unread" at bounding box center [118, 122] width 55 height 16
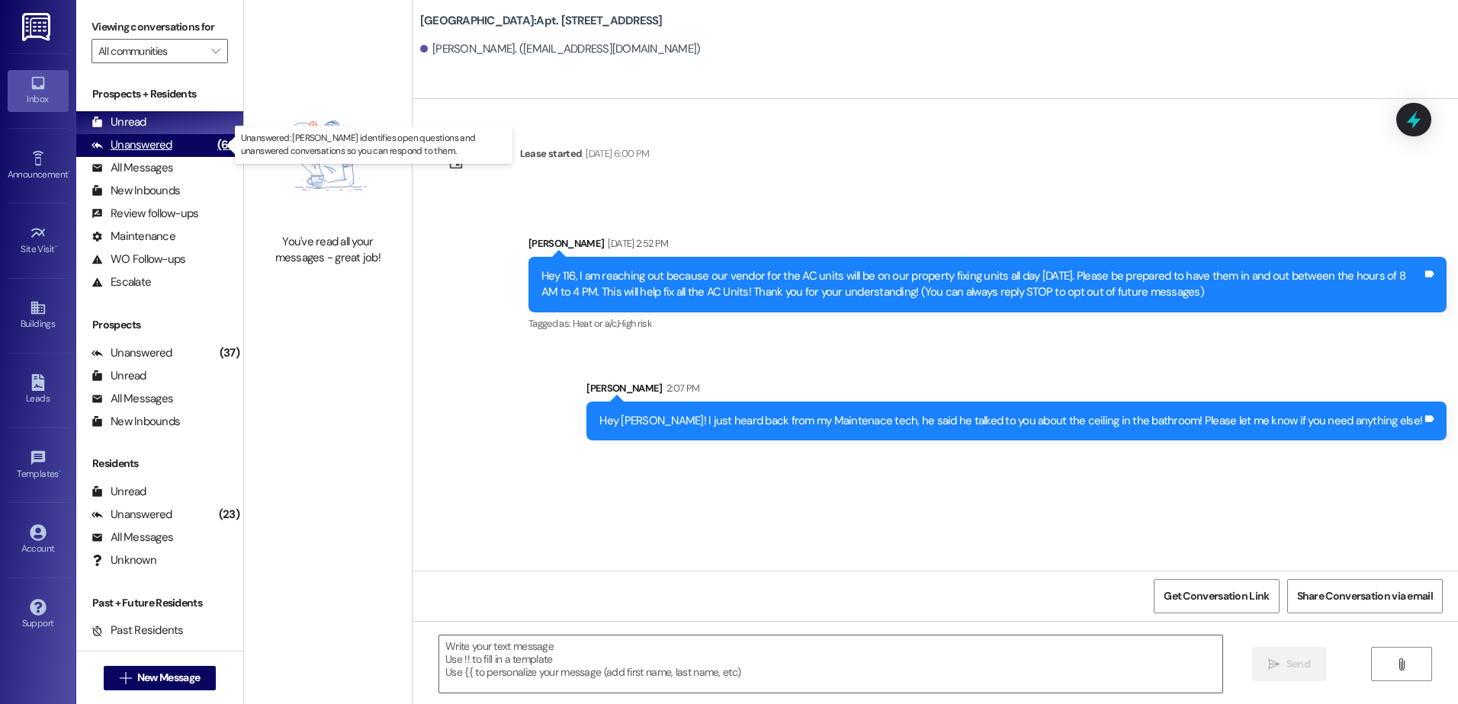
click at [139, 141] on div "Unanswered" at bounding box center [131, 145] width 81 height 16
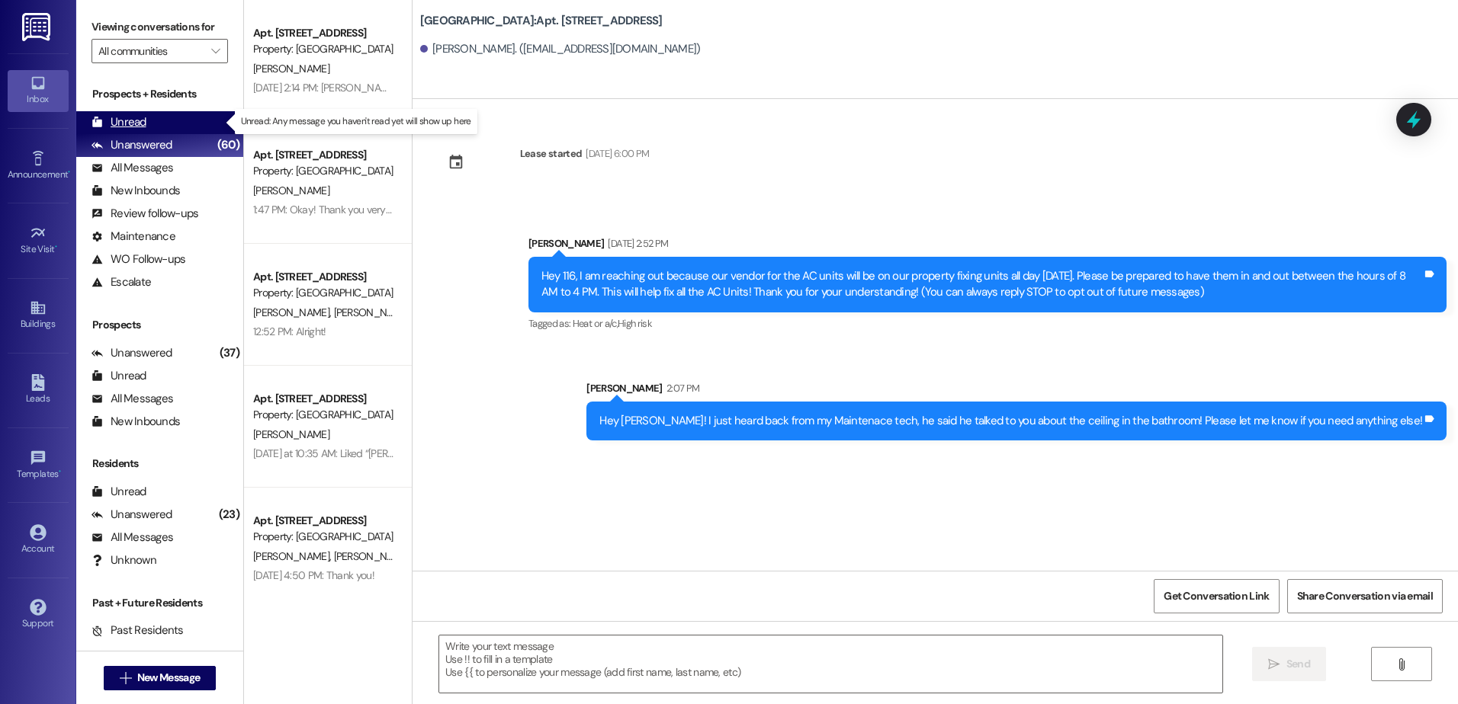
click at [135, 120] on div "Unread" at bounding box center [118, 122] width 55 height 16
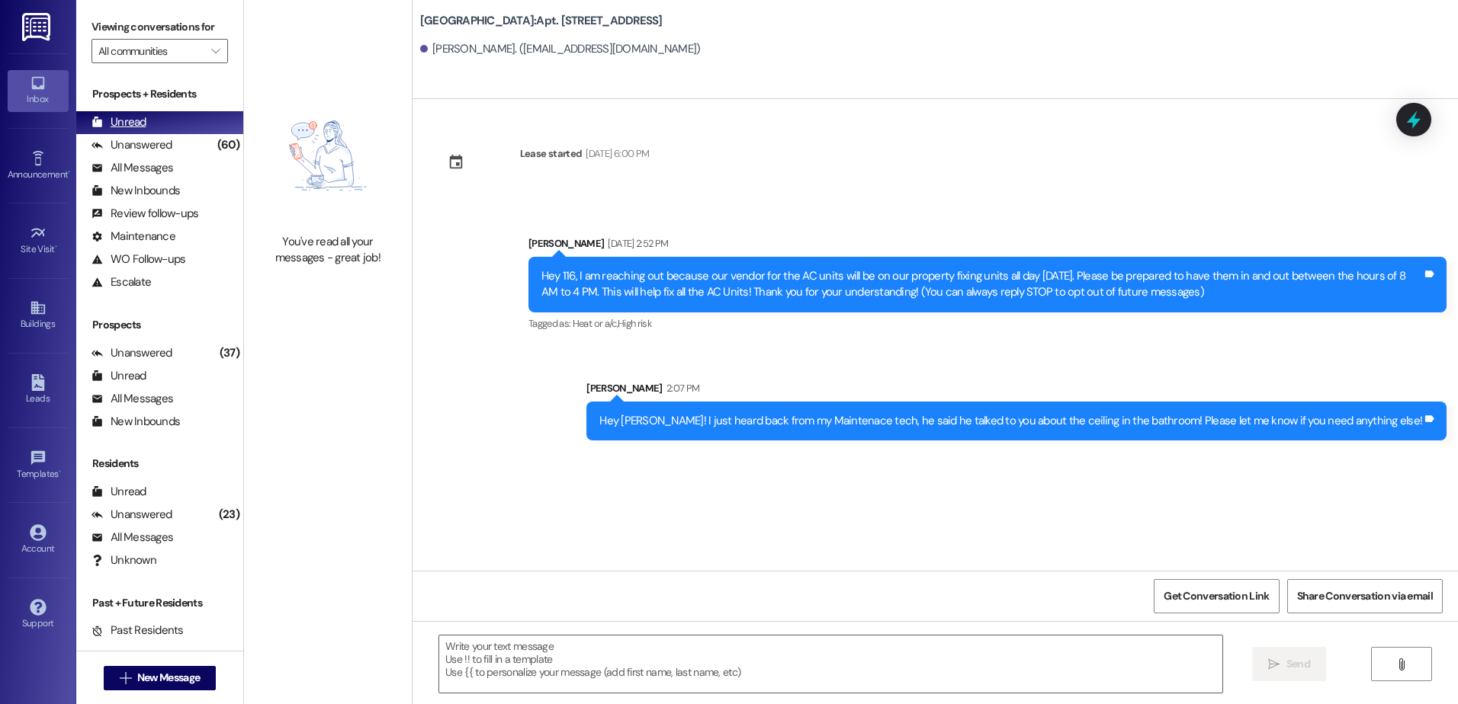
click at [150, 122] on div "Unread (0)" at bounding box center [159, 122] width 167 height 23
click at [115, 120] on div "Unread" at bounding box center [118, 122] width 55 height 16
click at [152, 122] on div "Unread (0)" at bounding box center [159, 122] width 167 height 23
click at [156, 118] on div "Unread (0)" at bounding box center [159, 122] width 167 height 23
click at [127, 121] on div "Unread" at bounding box center [118, 122] width 55 height 16
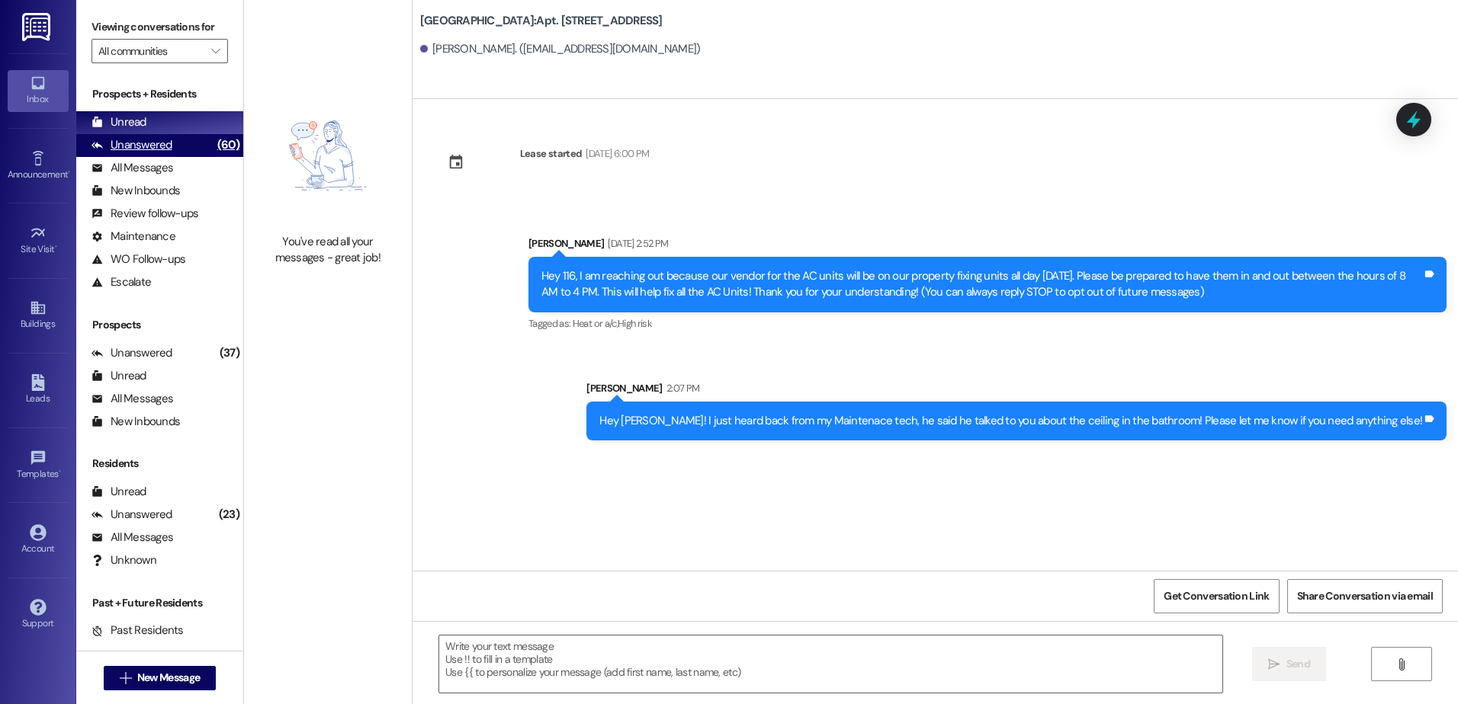
click at [129, 147] on div "Unanswered" at bounding box center [131, 145] width 81 height 16
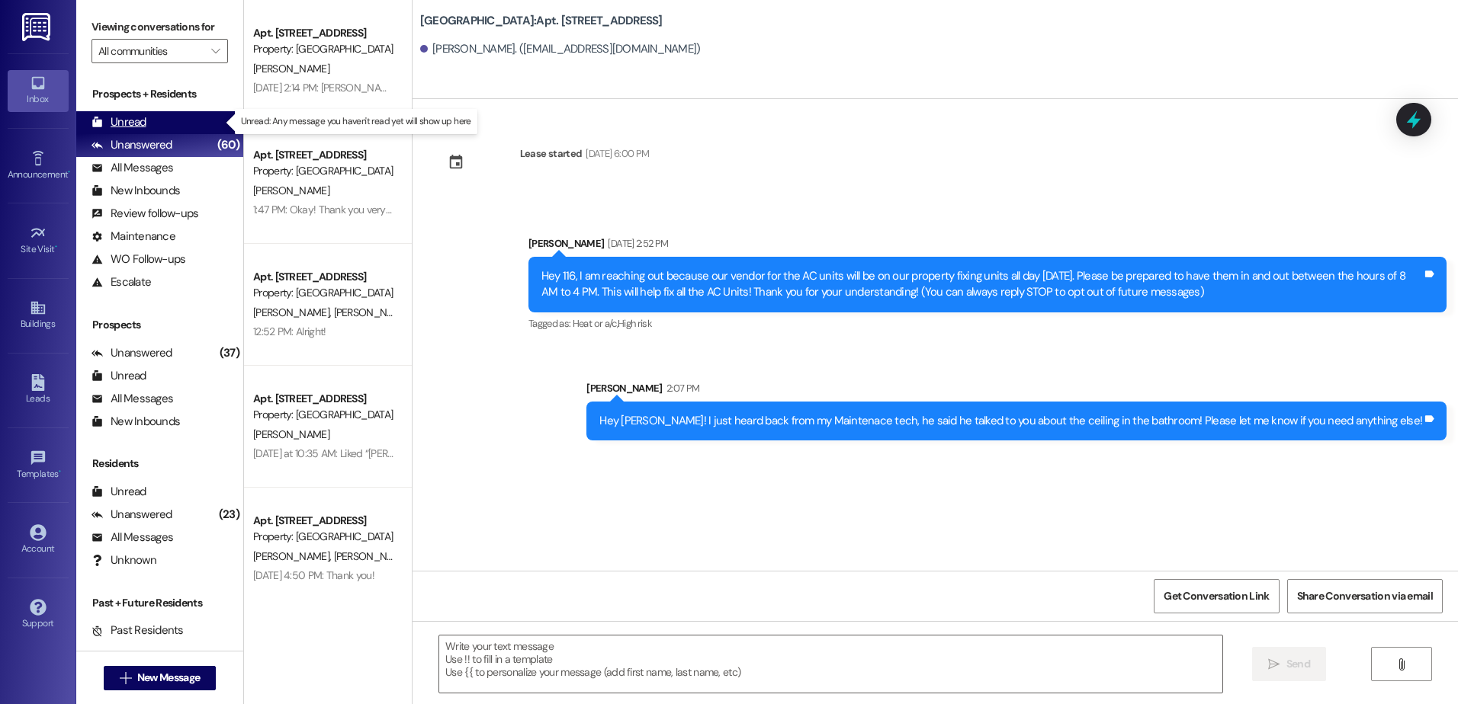
click at [128, 119] on div "Unread" at bounding box center [118, 122] width 55 height 16
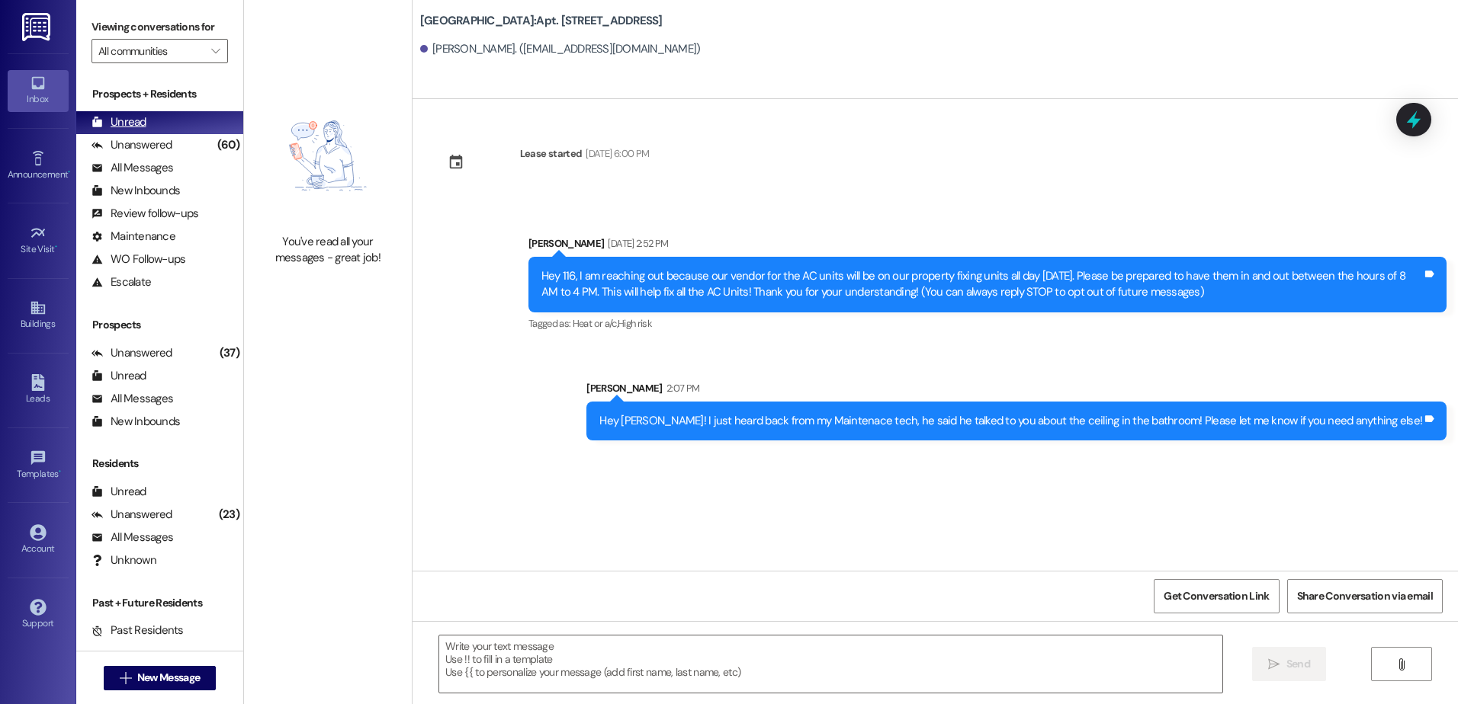
click at [146, 119] on div "Unread (0)" at bounding box center [159, 122] width 167 height 23
